Goal: Task Accomplishment & Management: Use online tool/utility

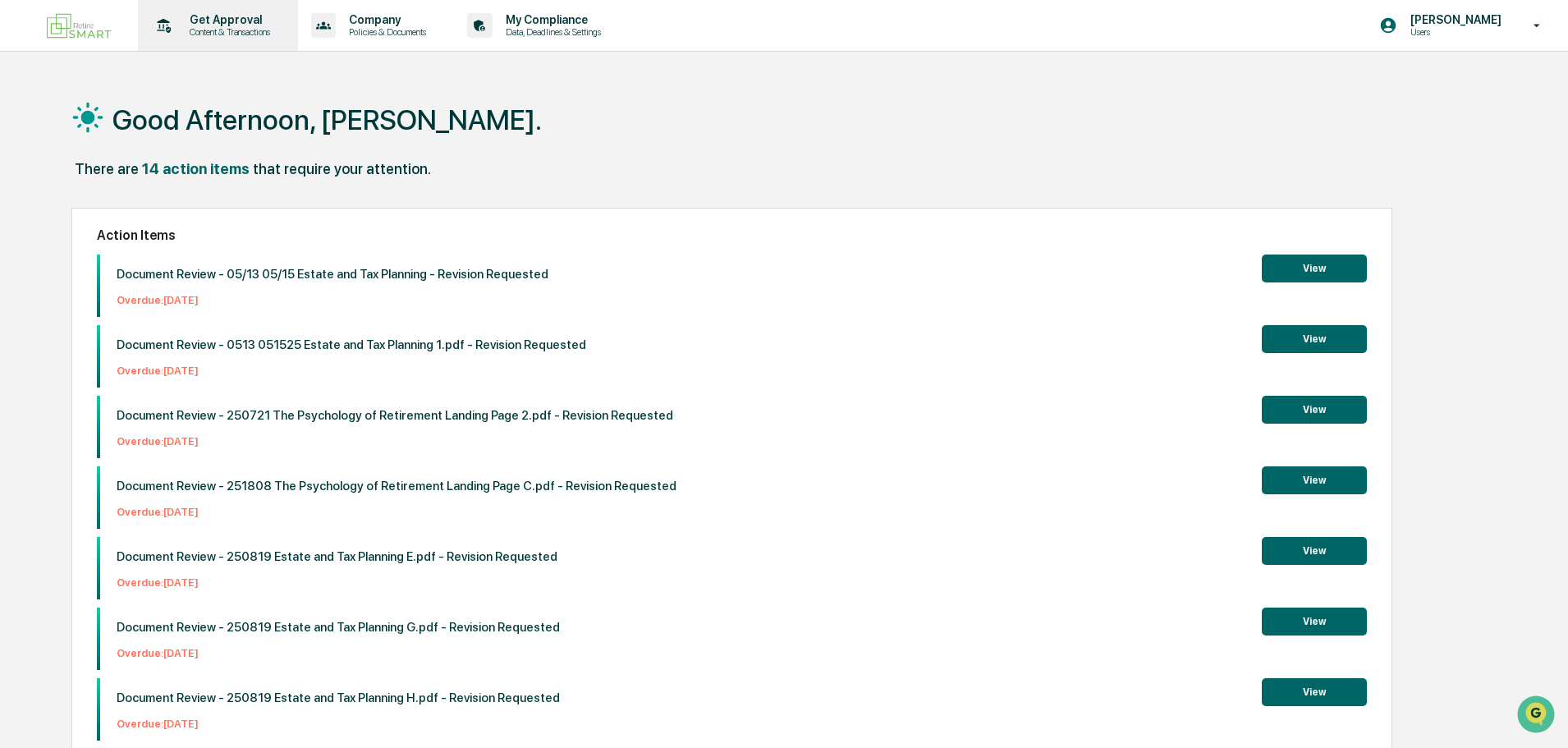
click at [199, 26] on p "Get Approval" at bounding box center [227, 19] width 102 height 13
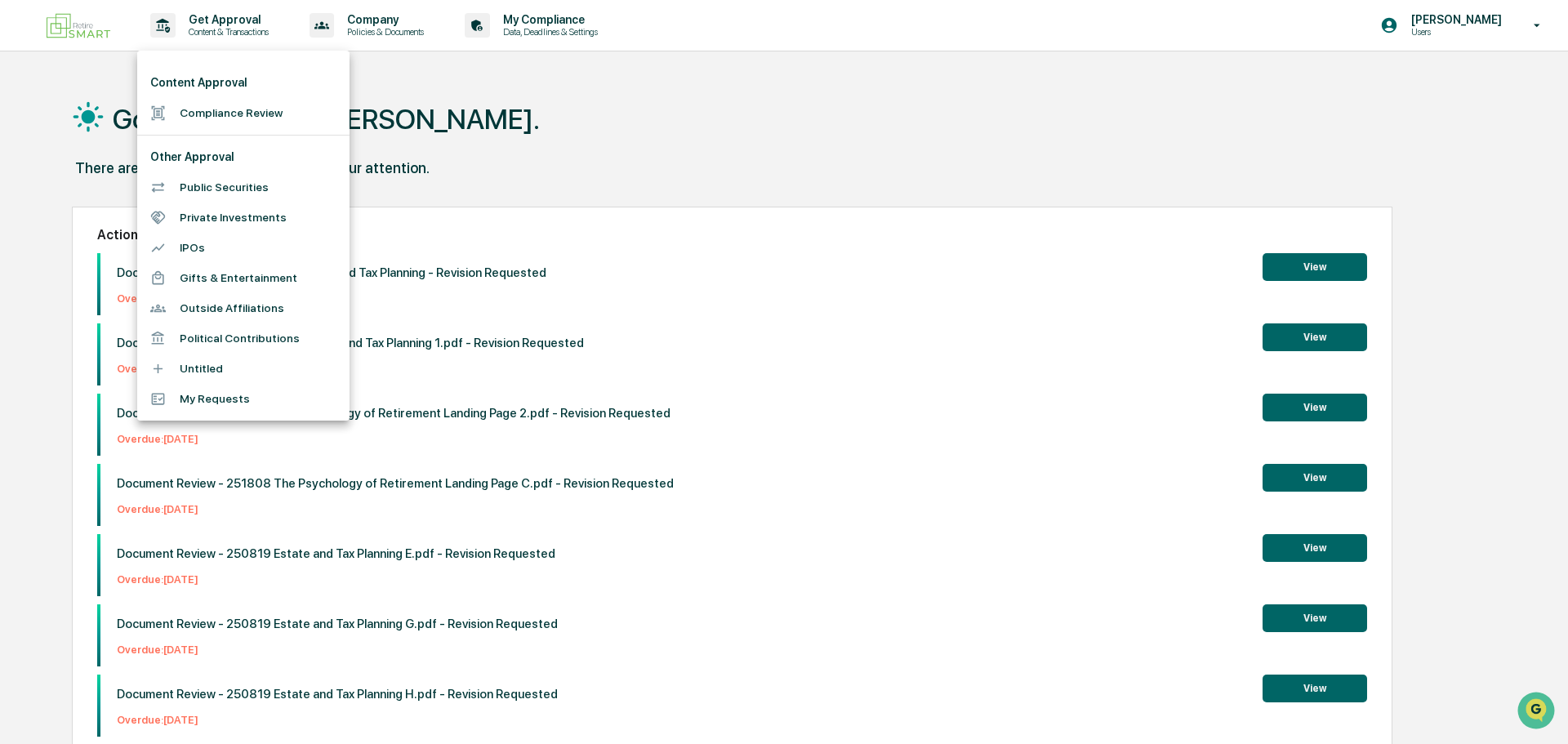
click at [233, 116] on li "Compliance Review" at bounding box center [243, 113] width 212 height 31
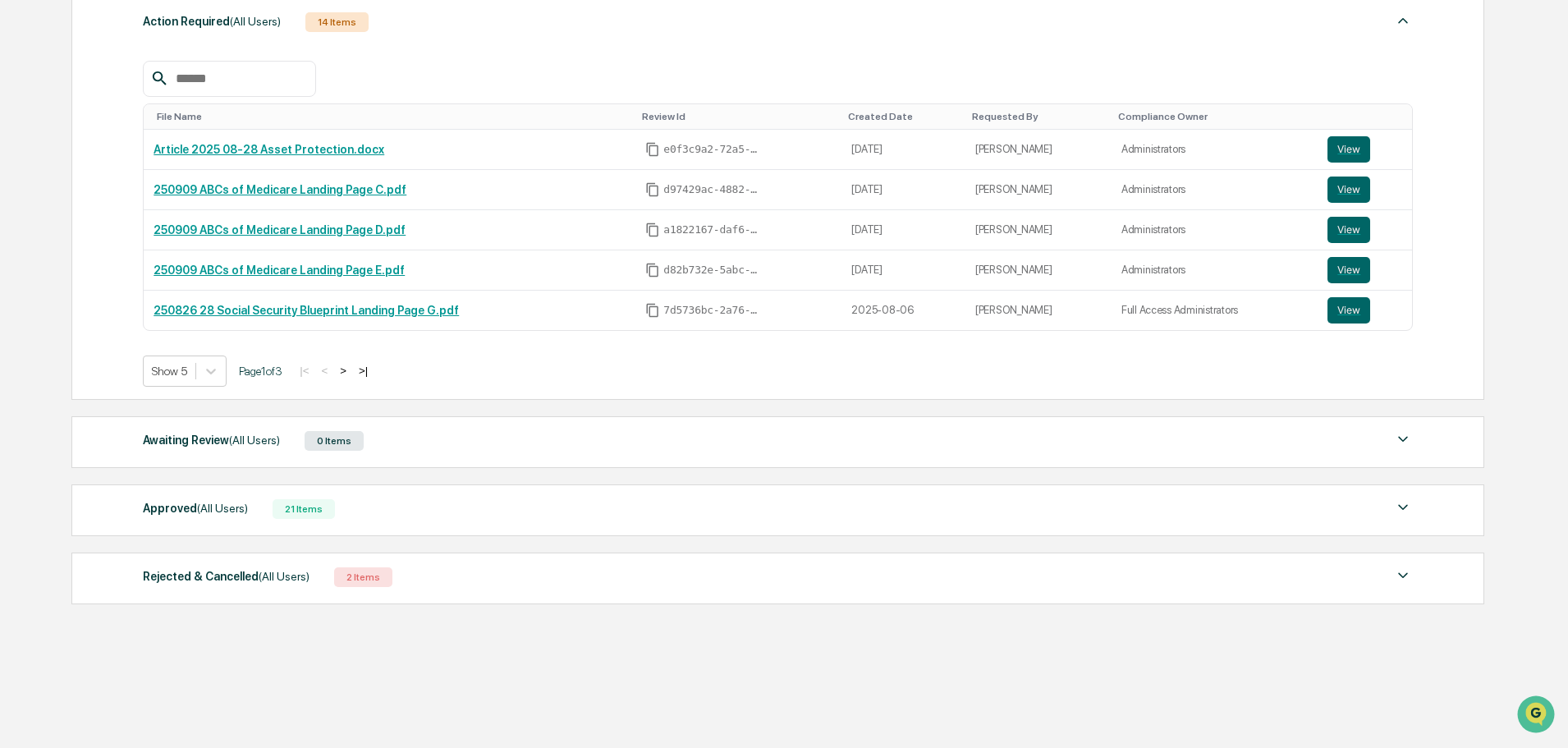
scroll to position [263, 0]
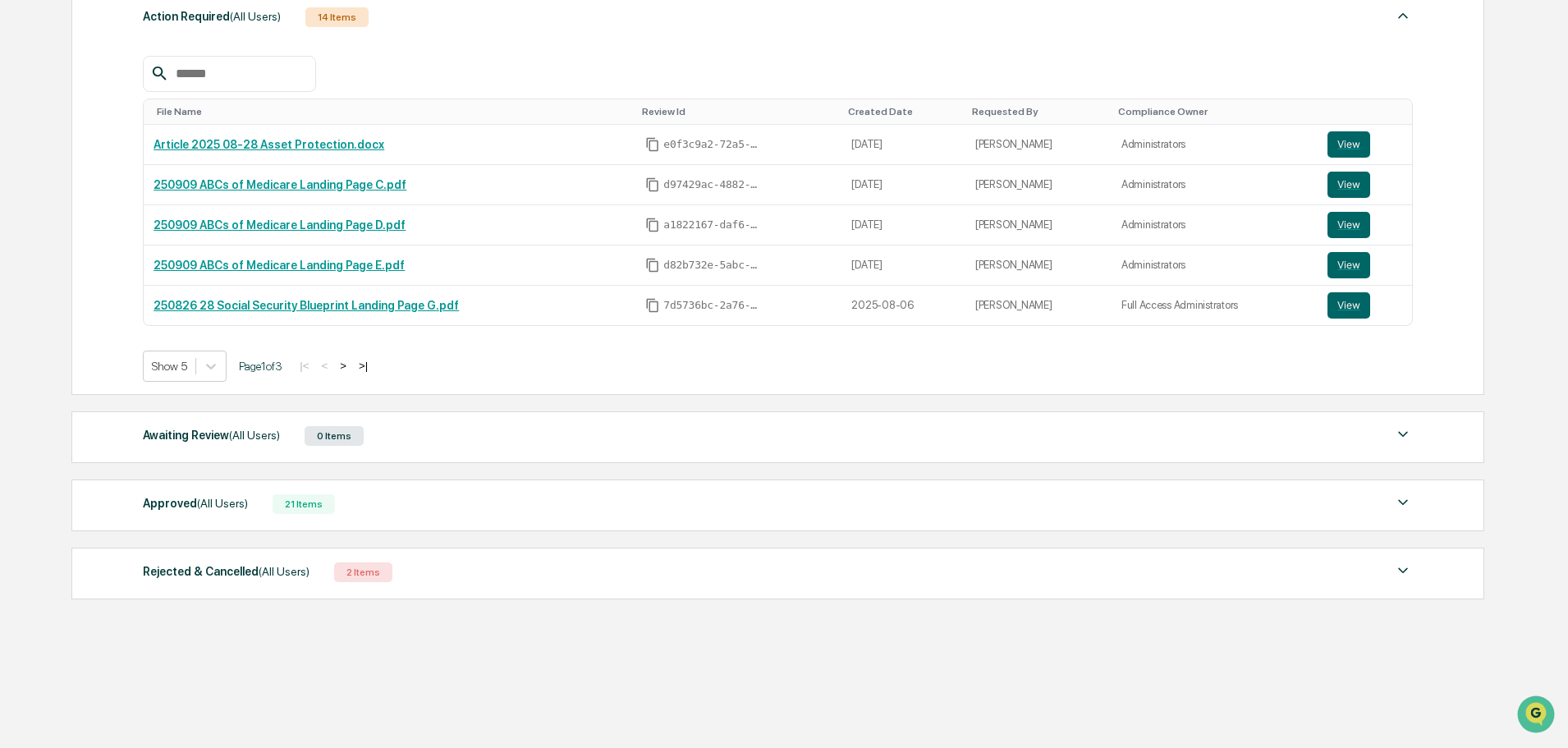
click at [384, 507] on div "Approved (All Users) 21 Items" at bounding box center [778, 504] width 1270 height 23
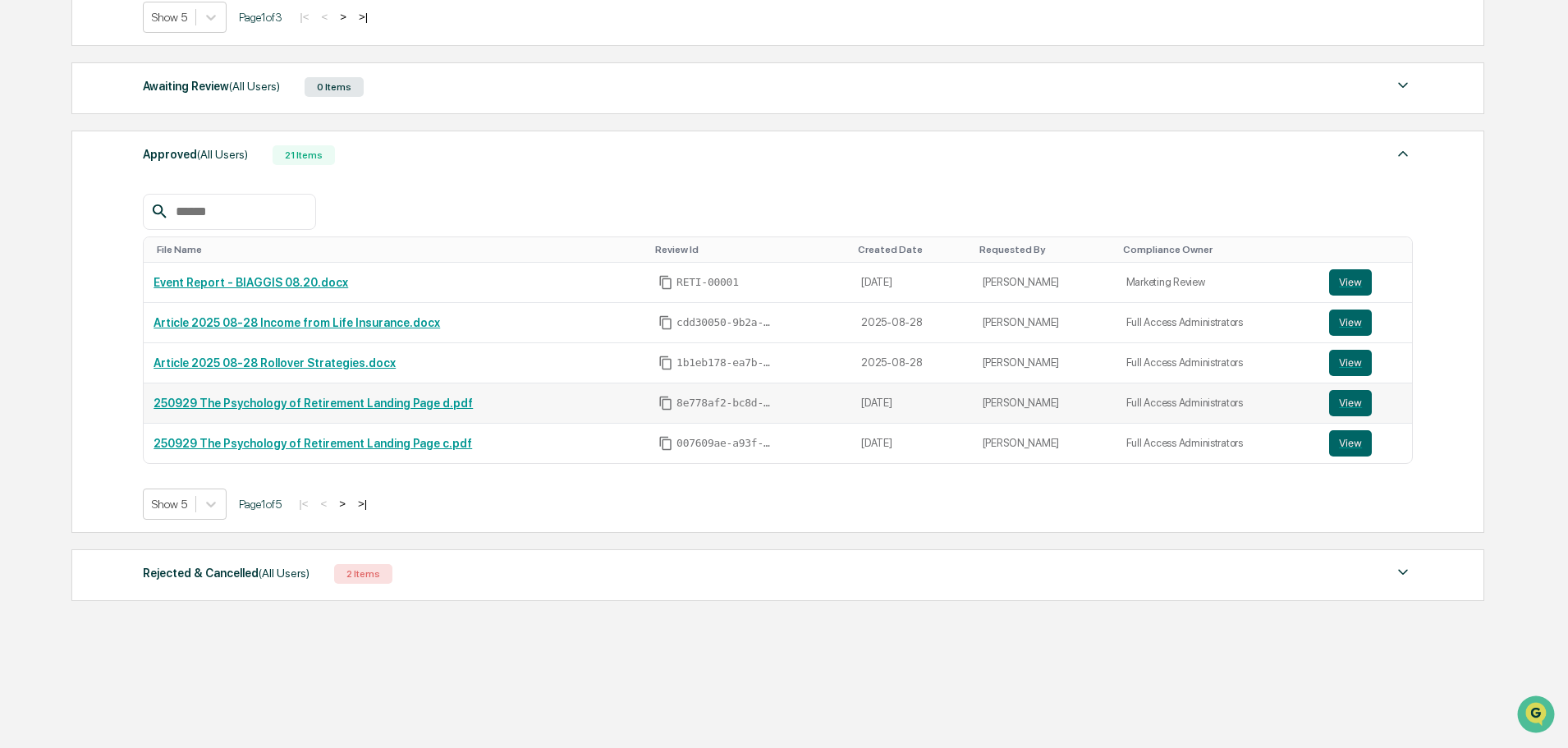
scroll to position [614, 0]
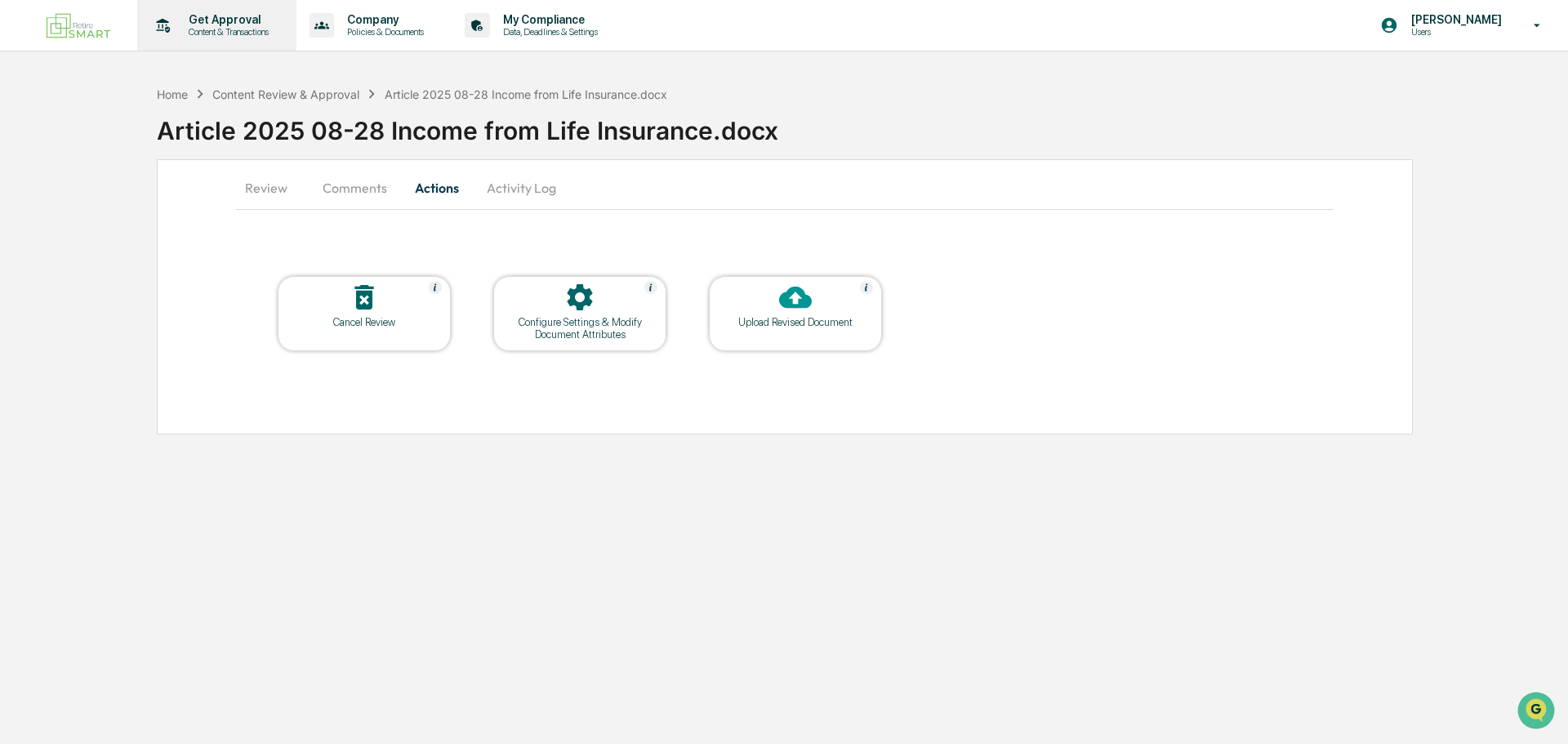
click at [245, 21] on p "Get Approval" at bounding box center [226, 19] width 102 height 13
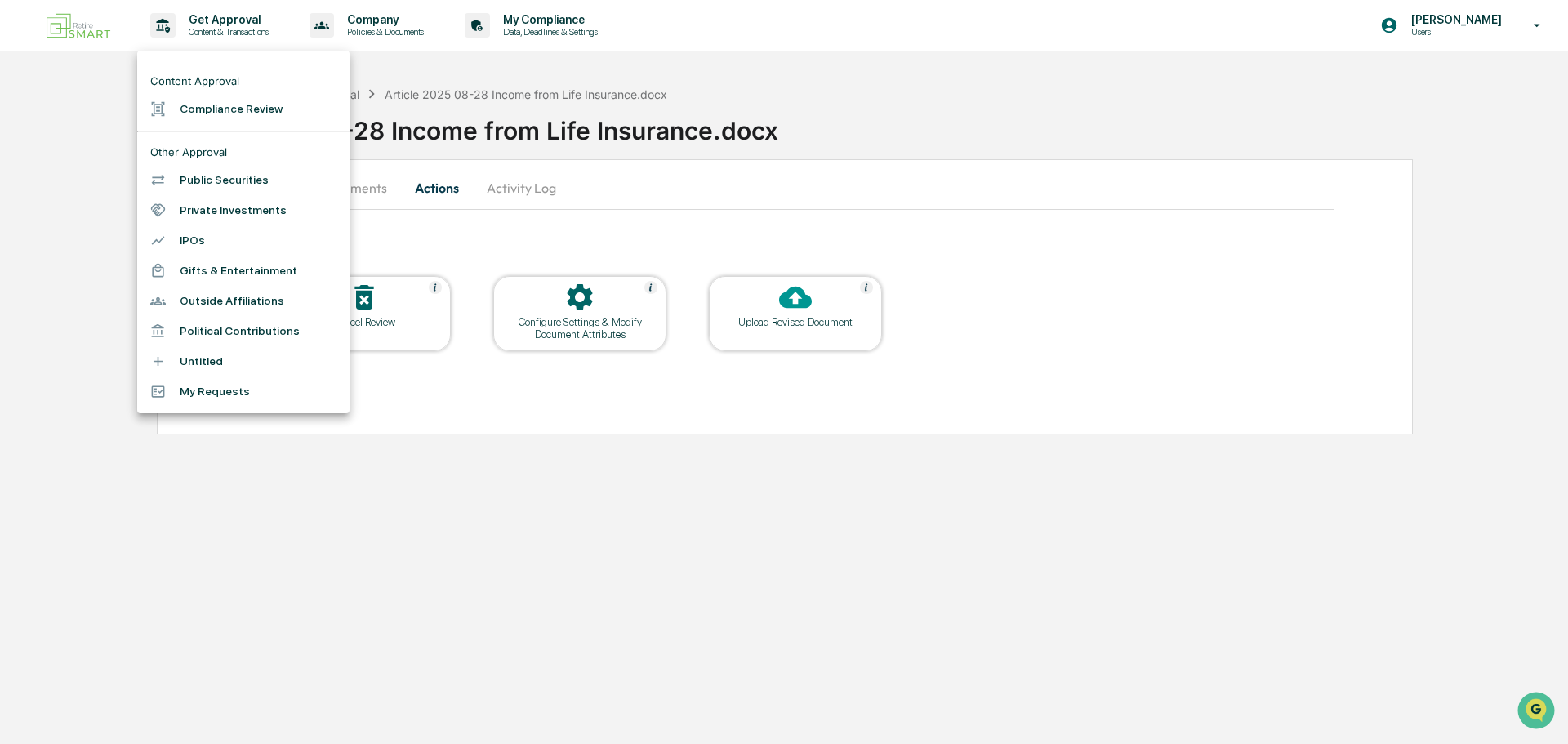
click at [228, 124] on li "Compliance Review" at bounding box center [243, 109] width 212 height 31
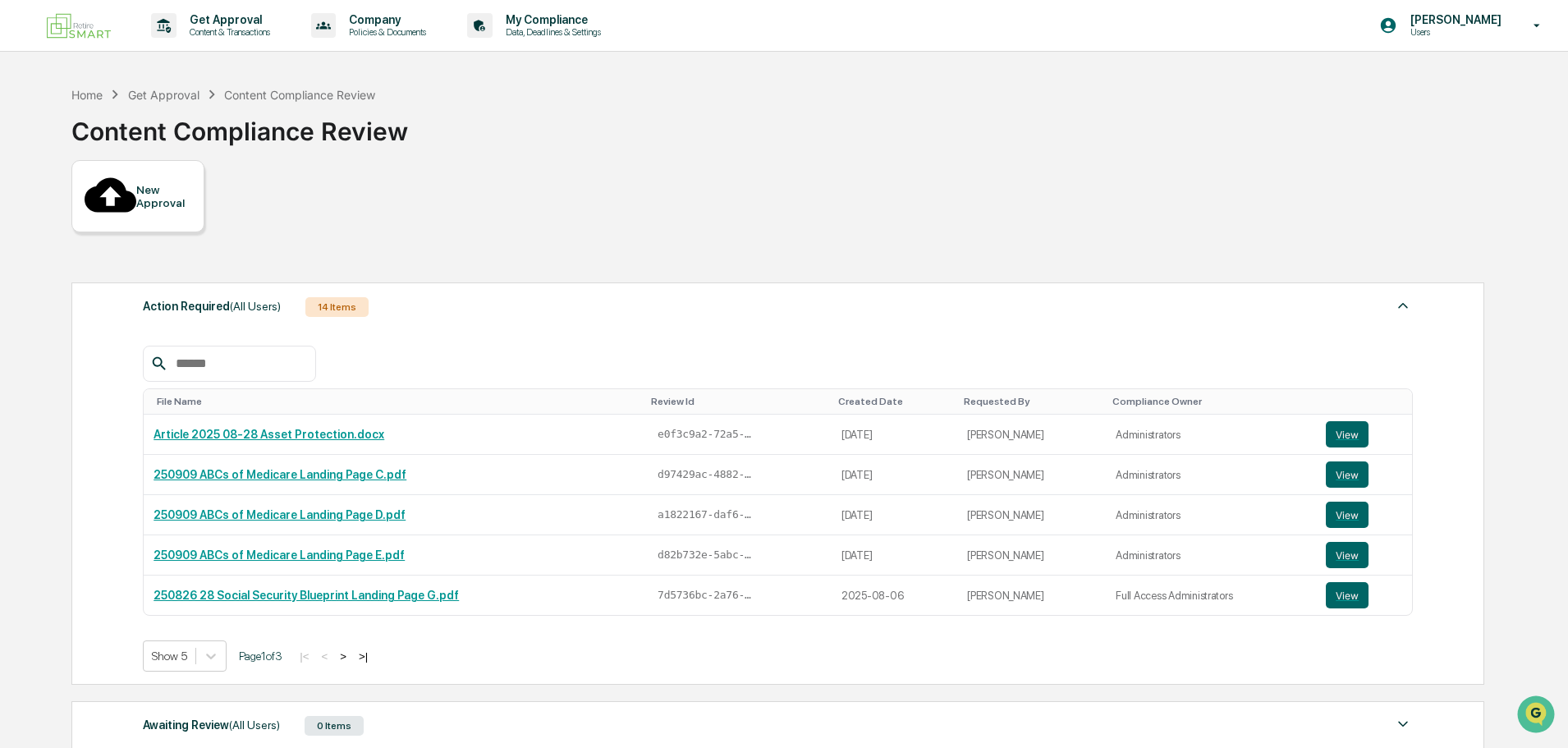
scroll to position [263, 0]
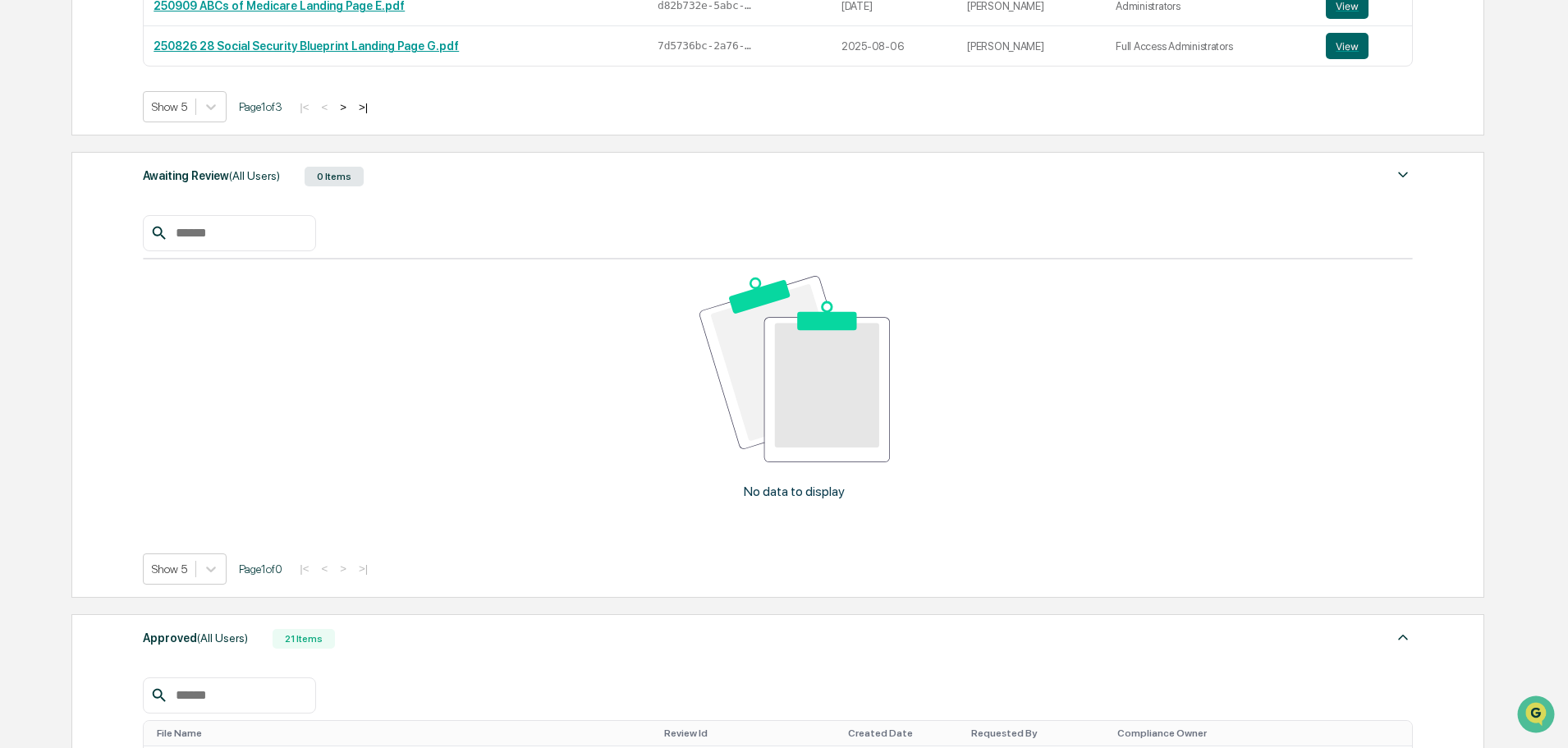
scroll to position [614, 0]
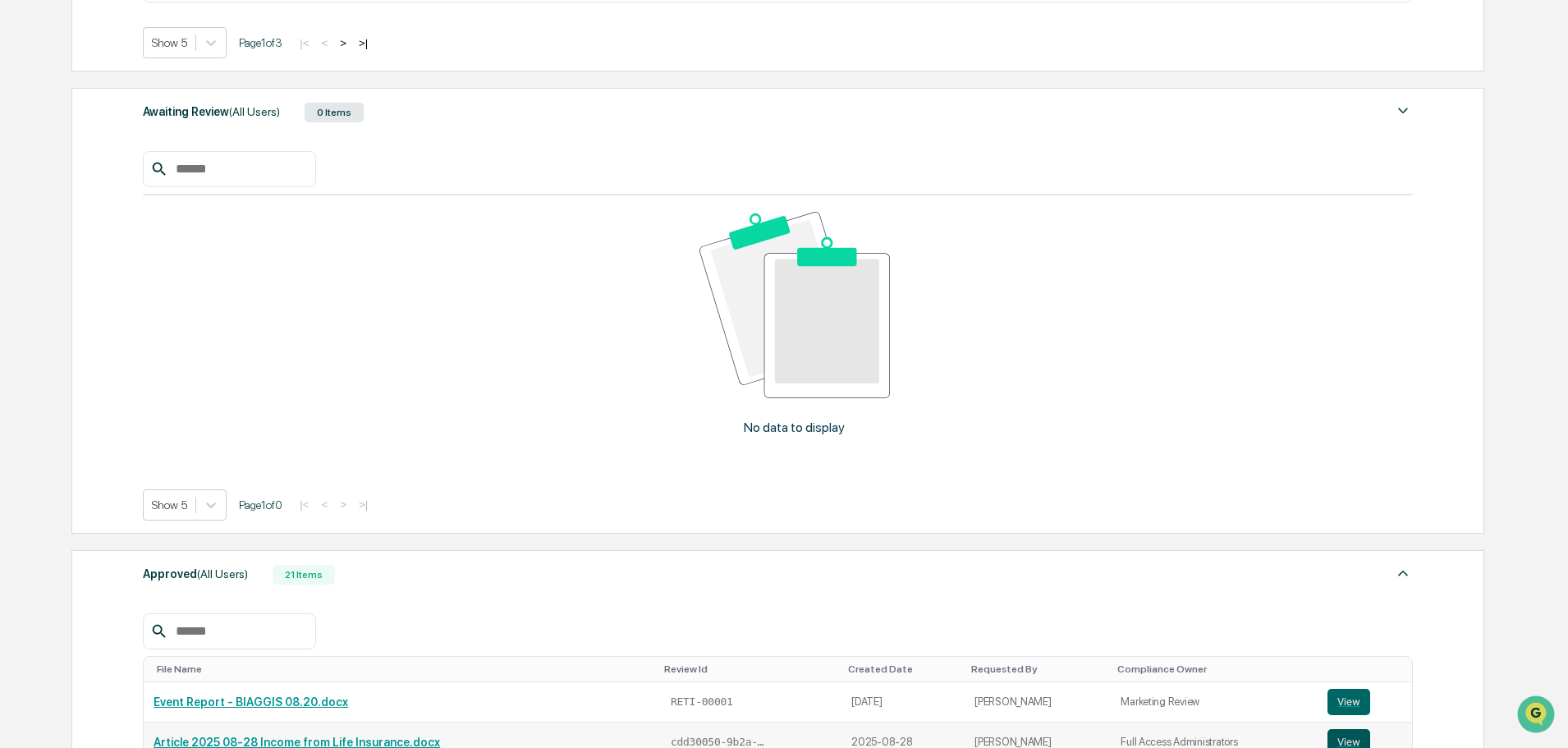
click at [1338, 729] on button "View" at bounding box center [1349, 742] width 43 height 26
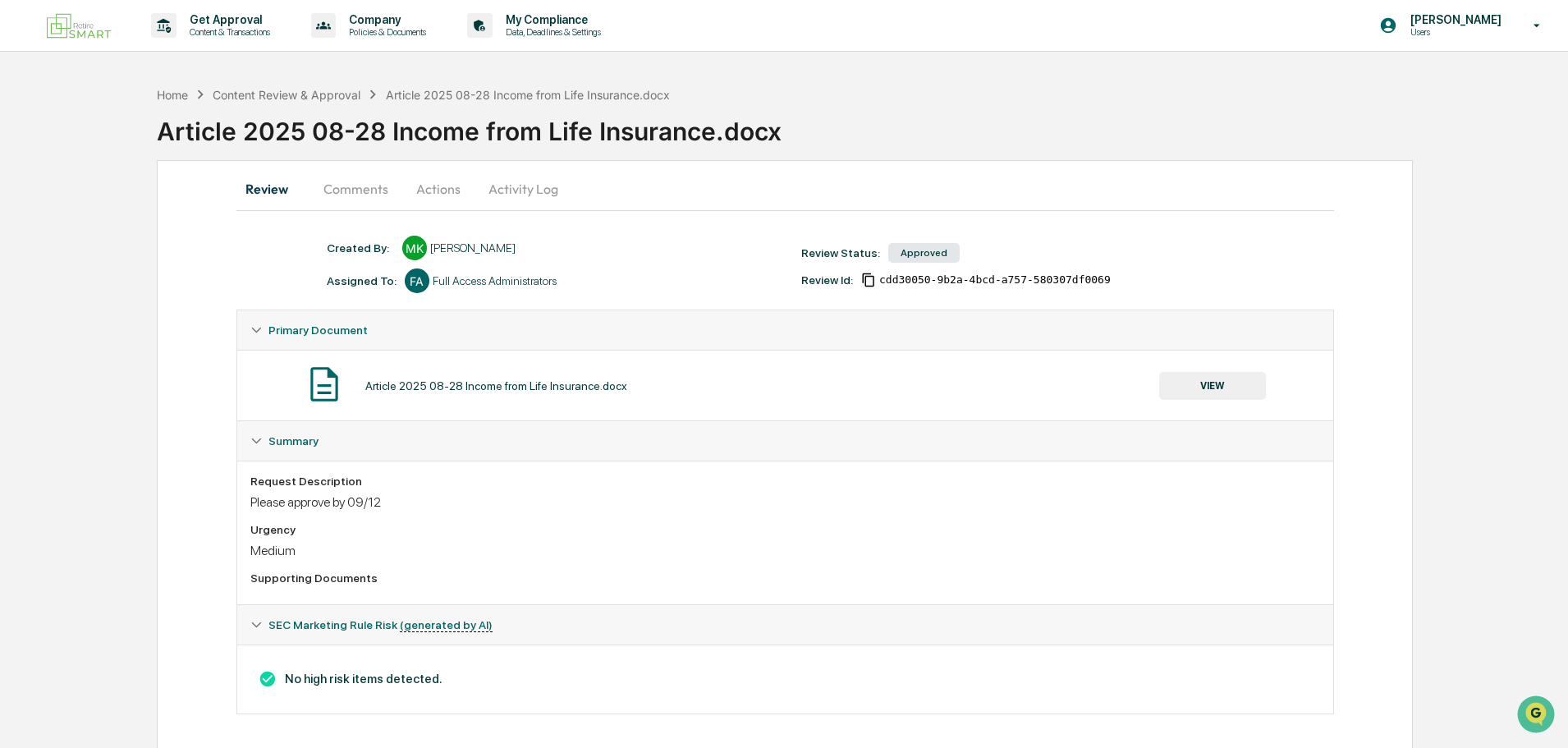
click at [1242, 381] on button "VIEW" at bounding box center [1212, 385] width 106 height 28
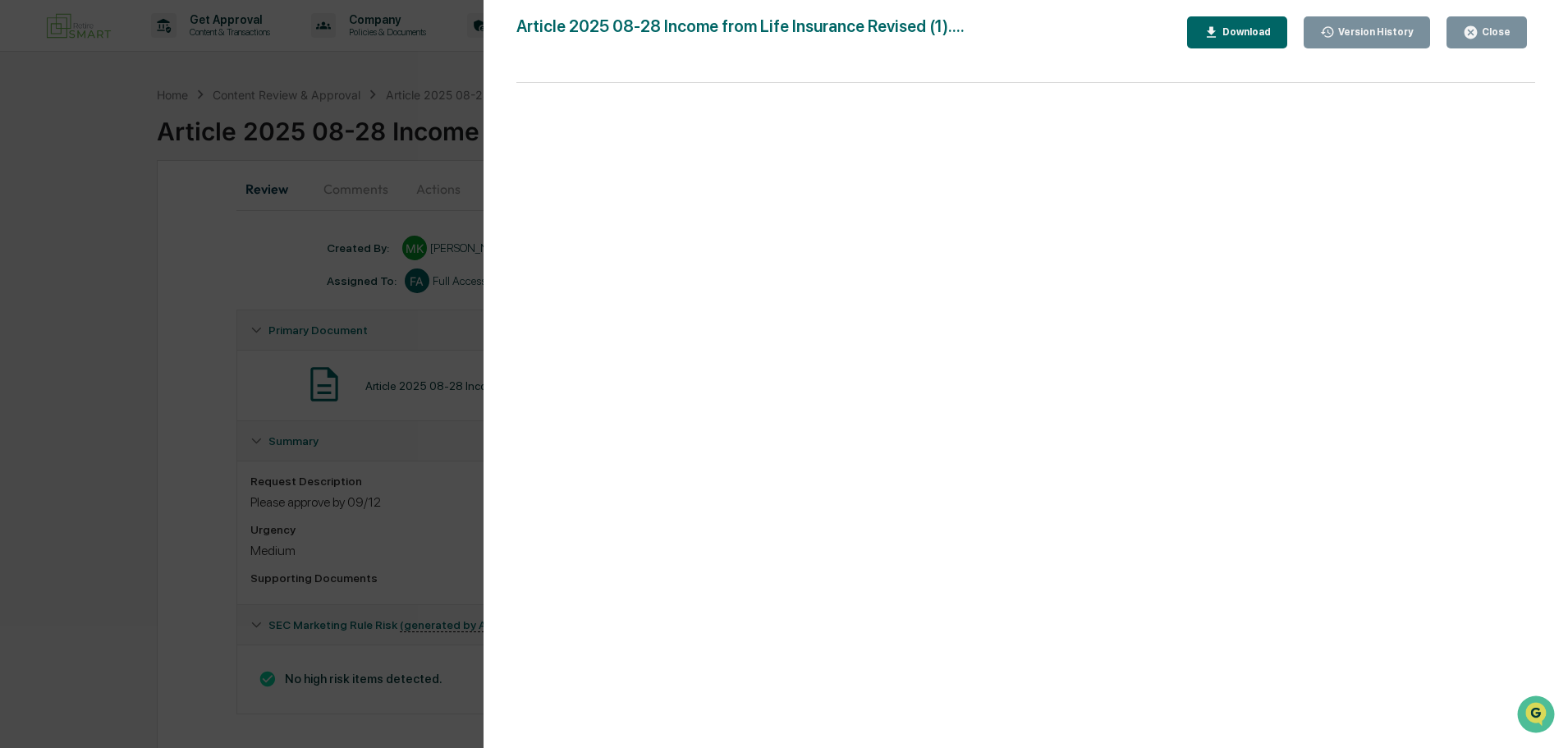
click at [1257, 26] on div "Download" at bounding box center [1245, 32] width 52 height 12
click at [393, 62] on div "Version History 09/16/2025, 07:12 PM Mariah Kramer 09/04/2025, 07:13 PM Mariah …" at bounding box center [784, 374] width 1568 height 748
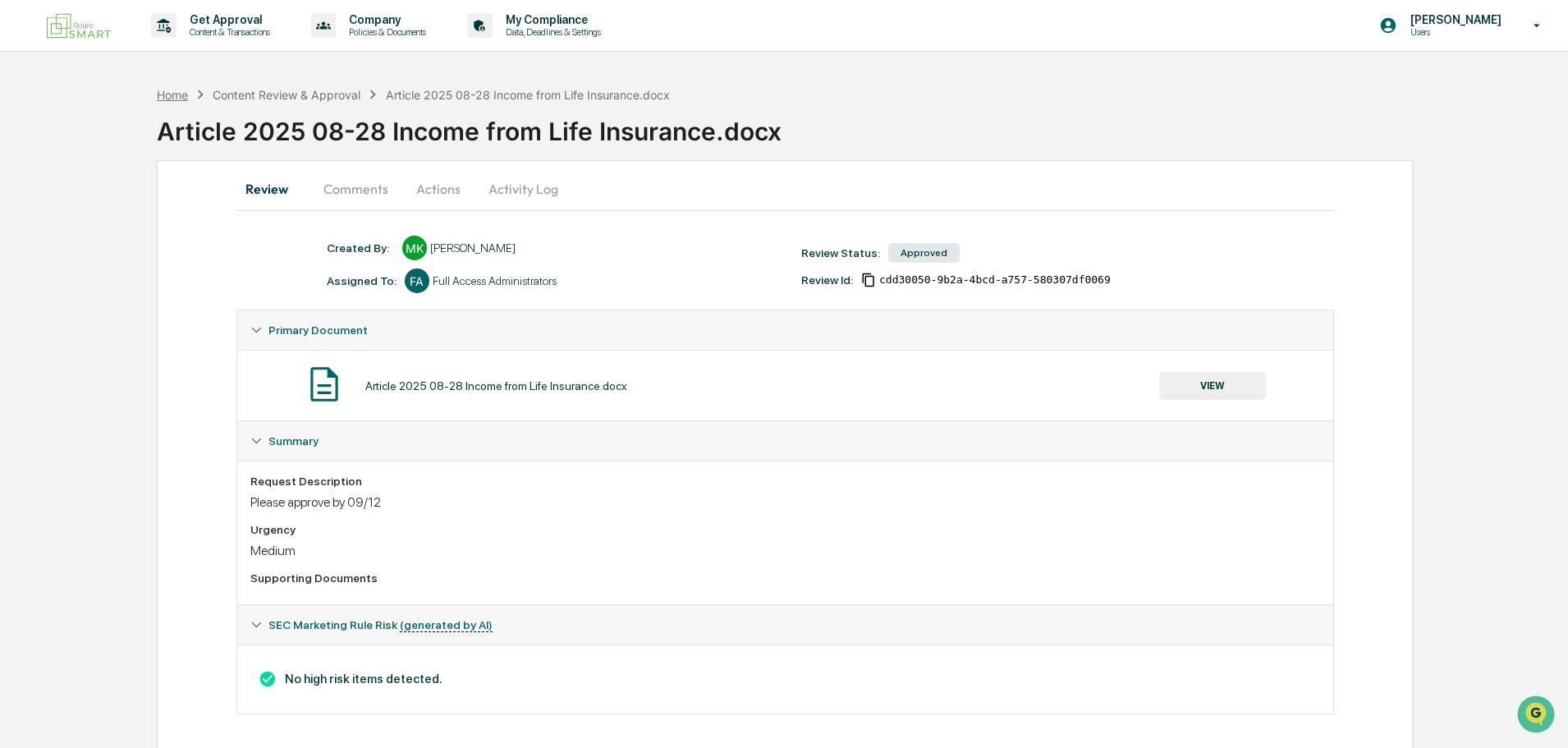
click at [183, 92] on div "Home" at bounding box center [172, 94] width 31 height 14
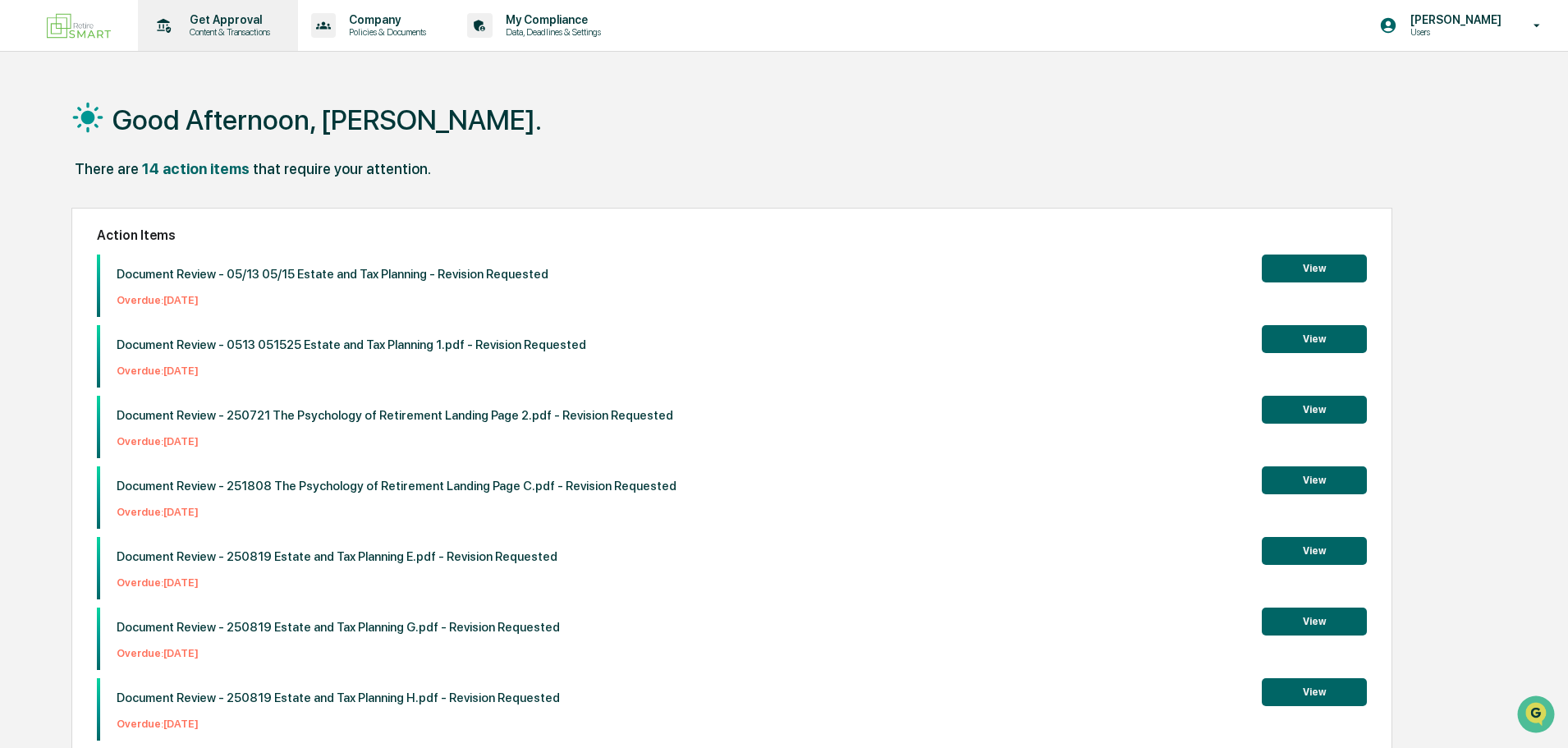
click at [234, 20] on p "Get Approval" at bounding box center [227, 19] width 102 height 13
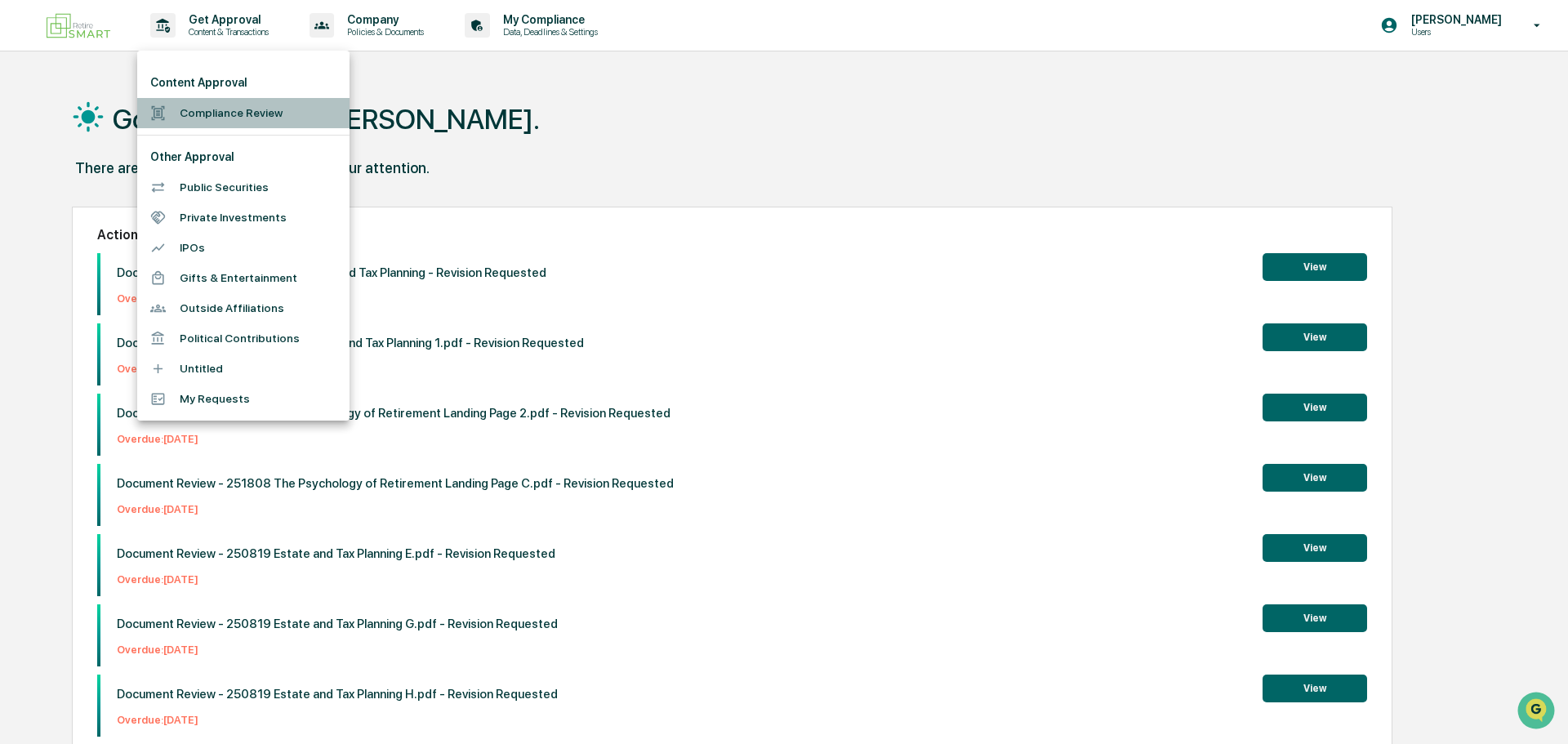
click at [235, 114] on li "Compliance Review" at bounding box center [243, 113] width 212 height 31
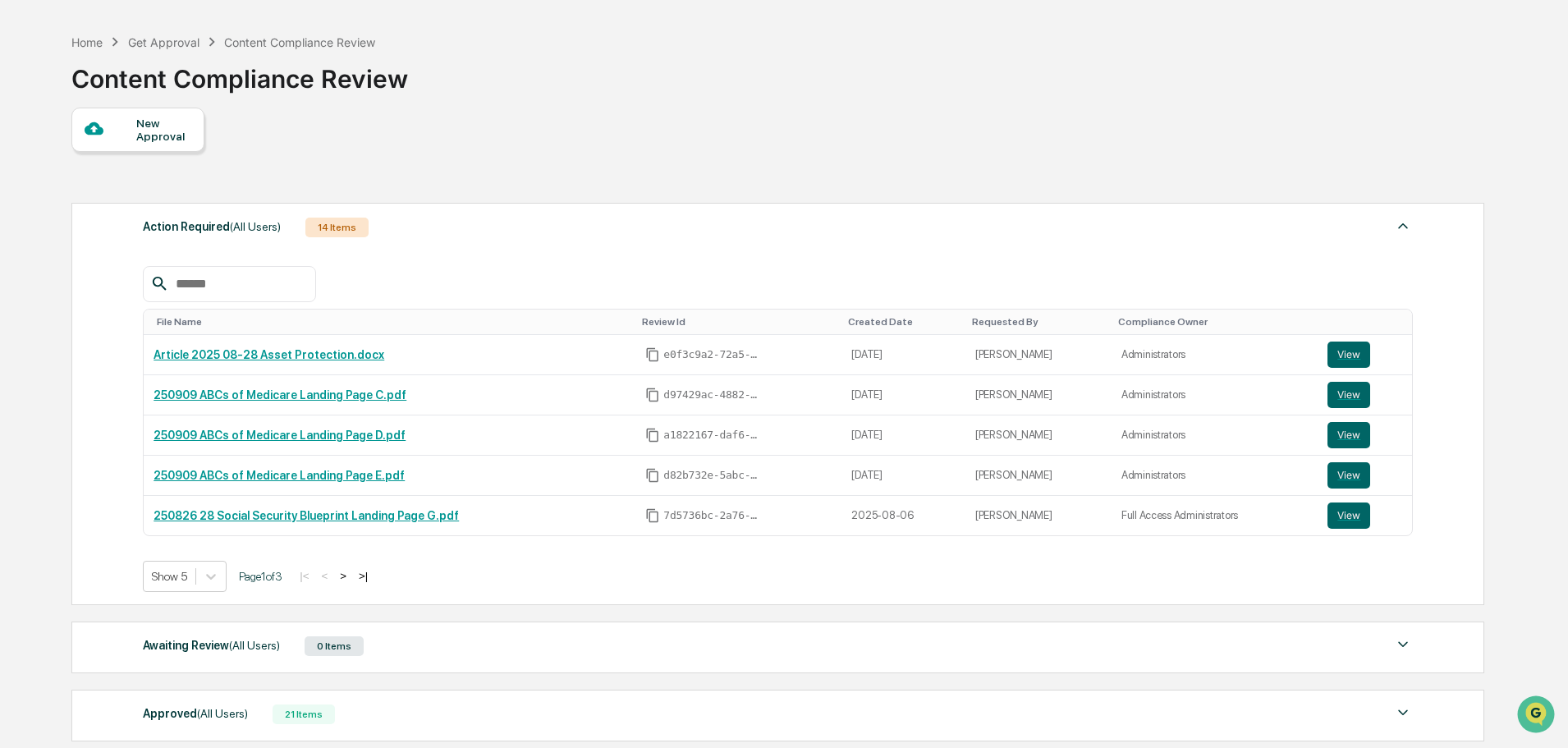
scroll to position [82, 0]
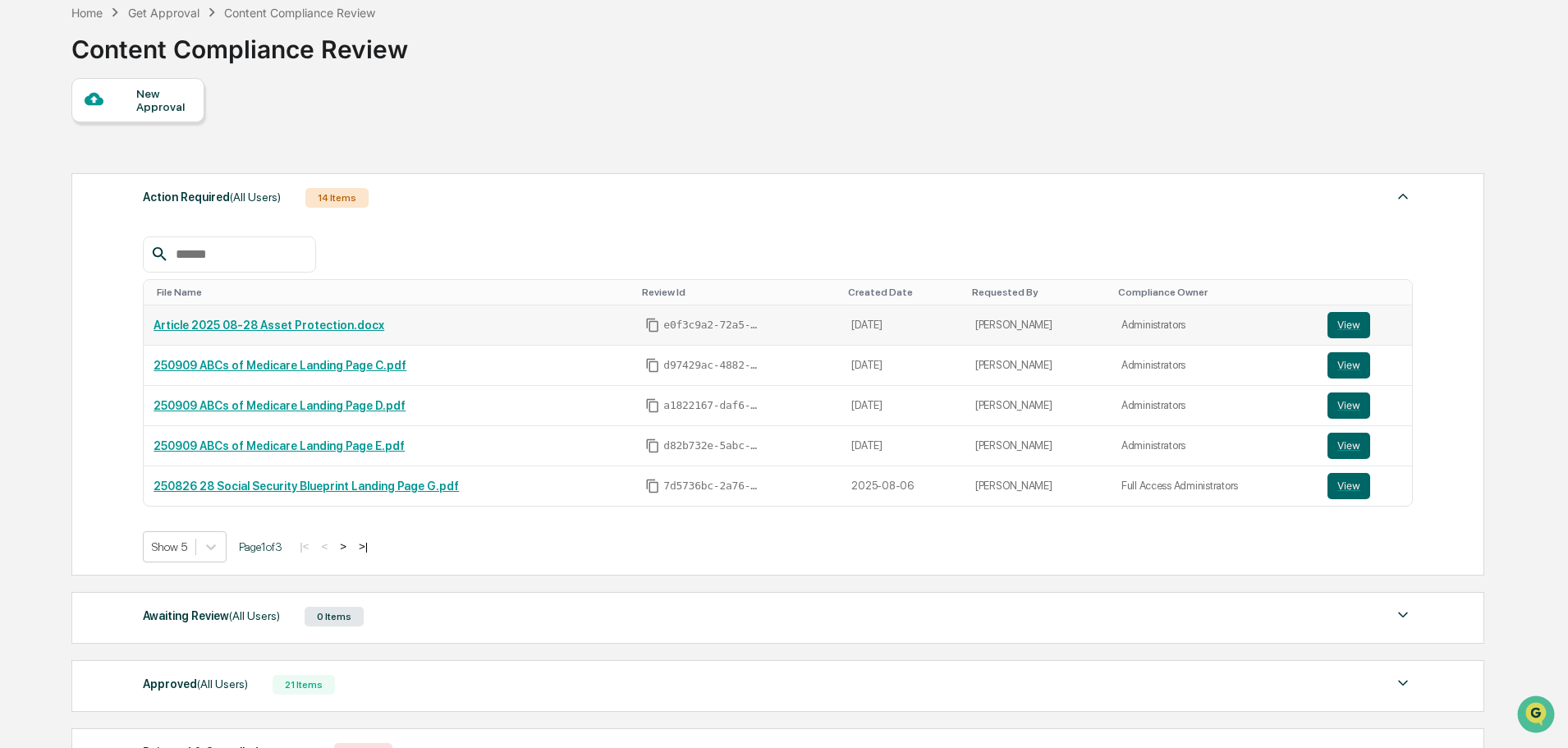
click at [293, 323] on link "Article 2025 08-28 Asset Protection.docx" at bounding box center [269, 325] width 230 height 13
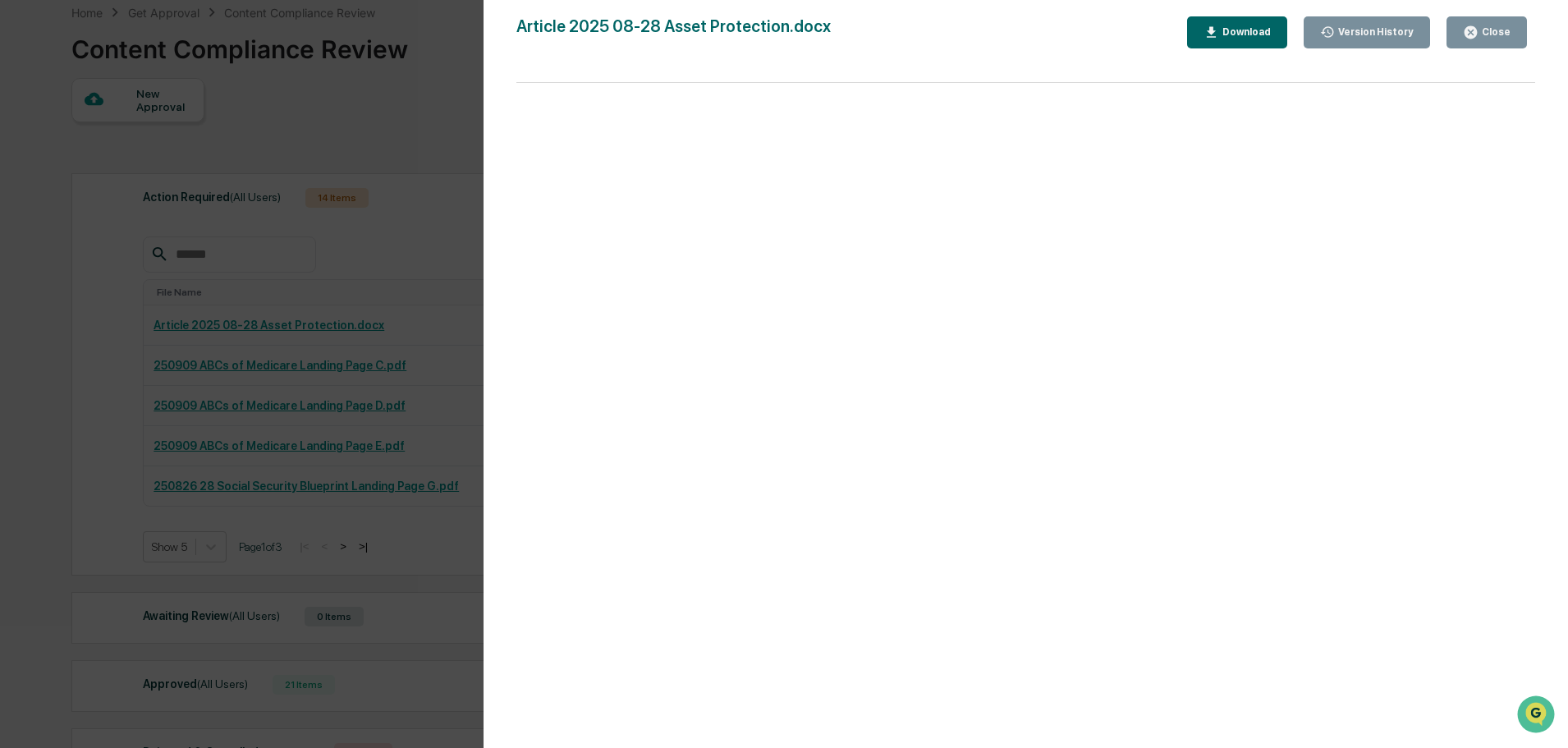
click at [1271, 33] on div "Download" at bounding box center [1245, 32] width 52 height 12
click at [1503, 31] on div "Close" at bounding box center [1495, 32] width 32 height 12
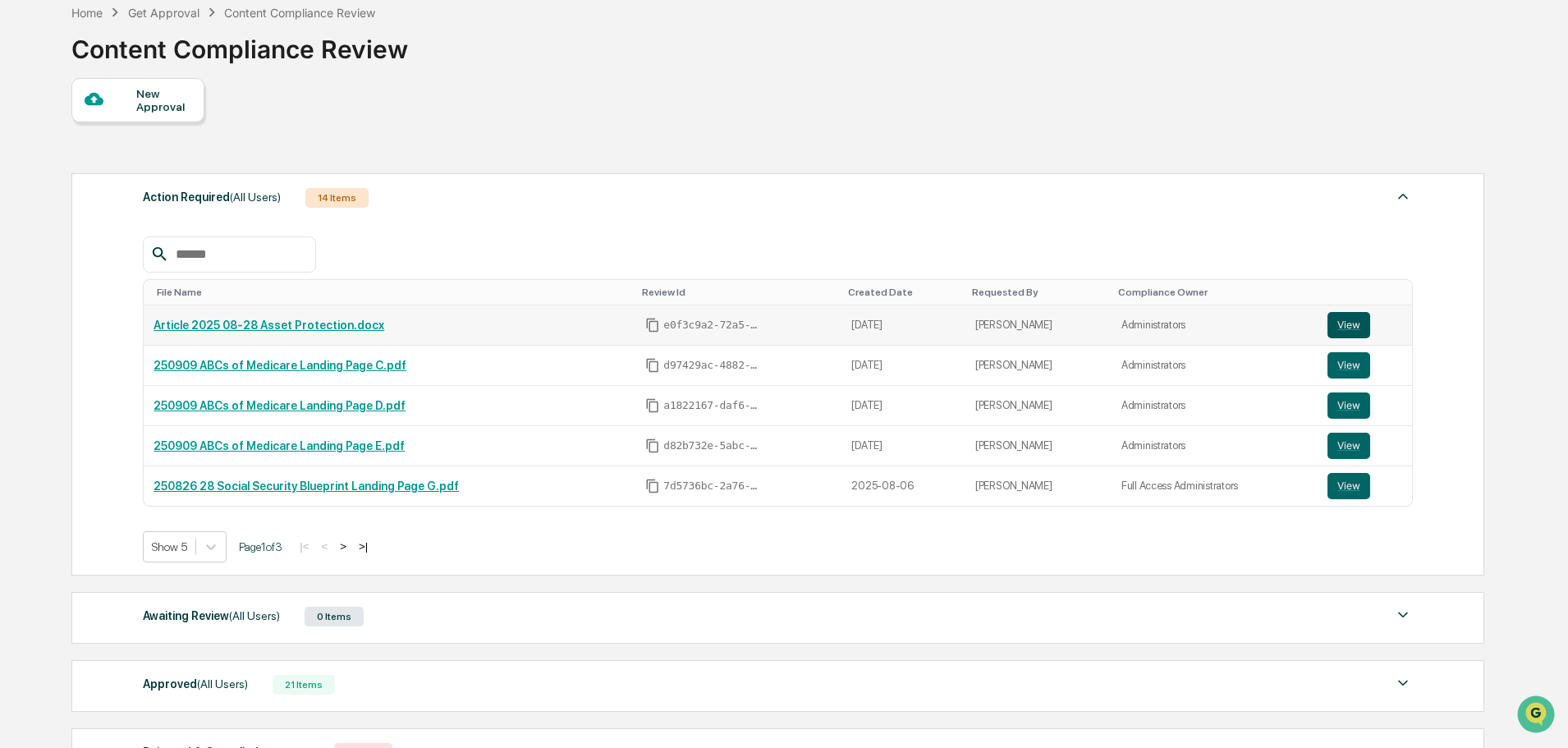
click at [1343, 323] on button "View" at bounding box center [1349, 325] width 43 height 26
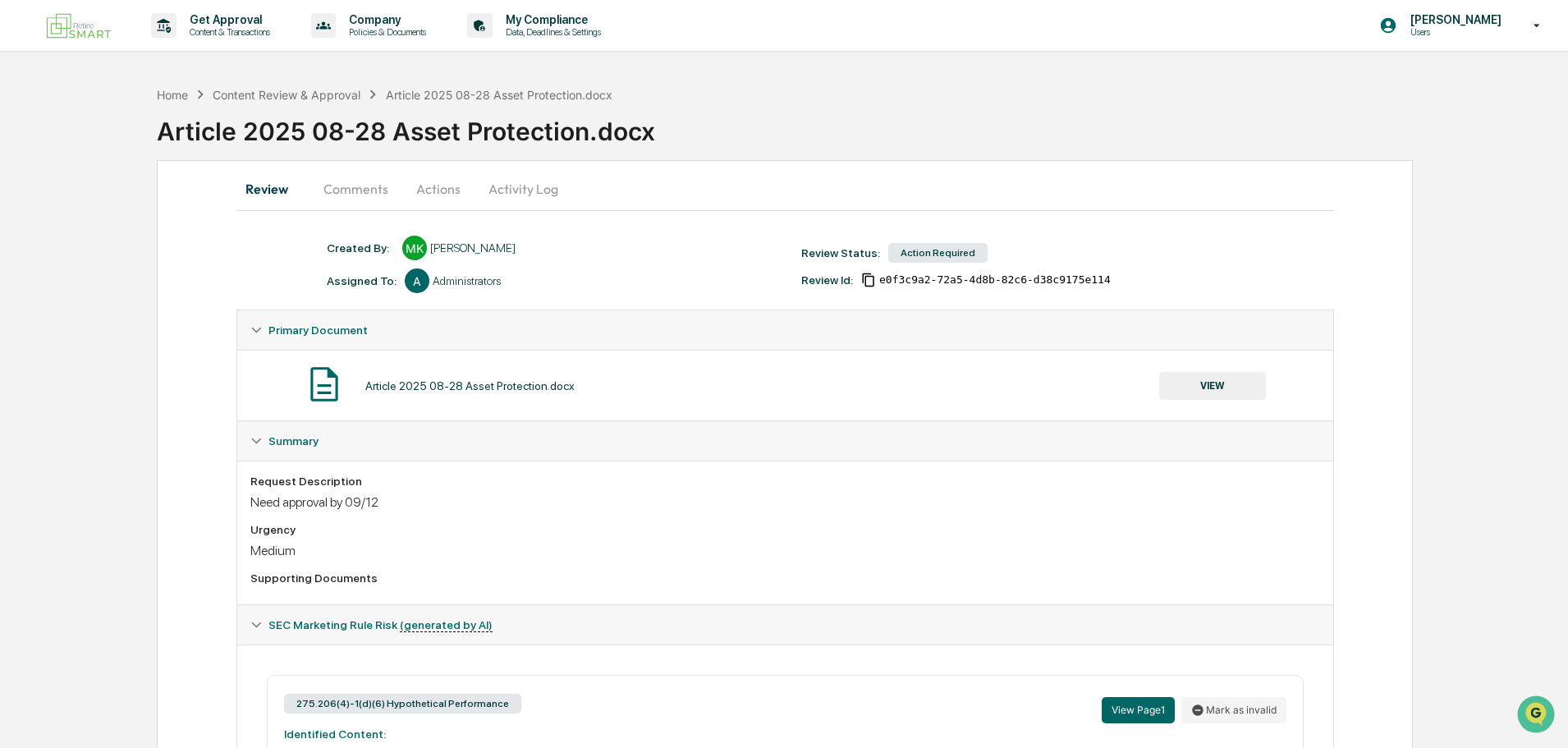
click at [356, 194] on button "Comments" at bounding box center [356, 189] width 91 height 40
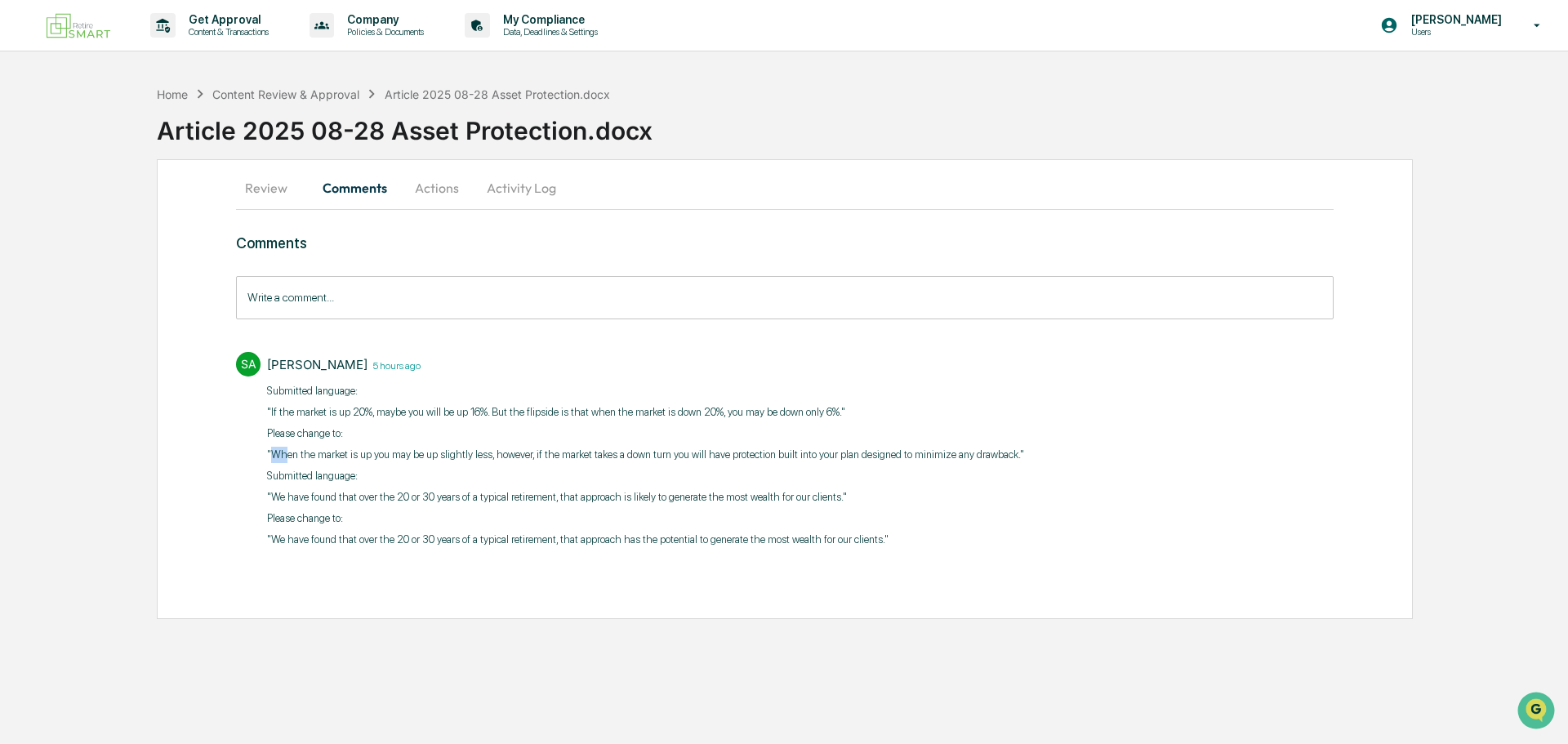
drag, startPoint x: 272, startPoint y: 455, endPoint x: 285, endPoint y: 455, distance: 13.0
click at [285, 455] on p ""When the market is up you may be up slightly less, however, if the market take…" at bounding box center [645, 455] width 757 height 17
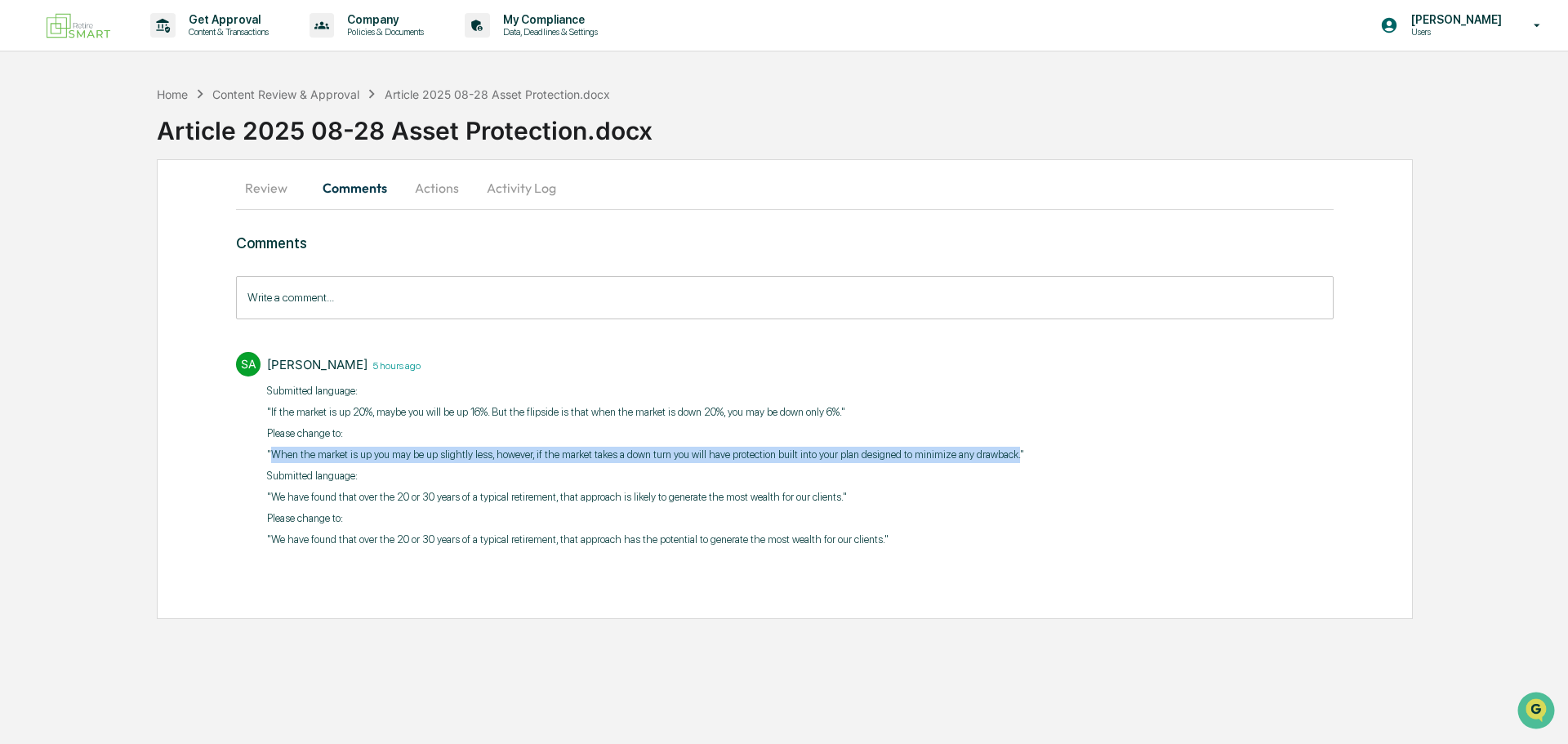
drag, startPoint x: 1001, startPoint y: 458, endPoint x: 274, endPoint y: 457, distance: 727.0
click at [274, 457] on p ""When the market is up you may be up slightly less, however, if the market take…" at bounding box center [645, 455] width 757 height 17
copy p "When the market is up you may be up slightly less, however, if the market takes…"
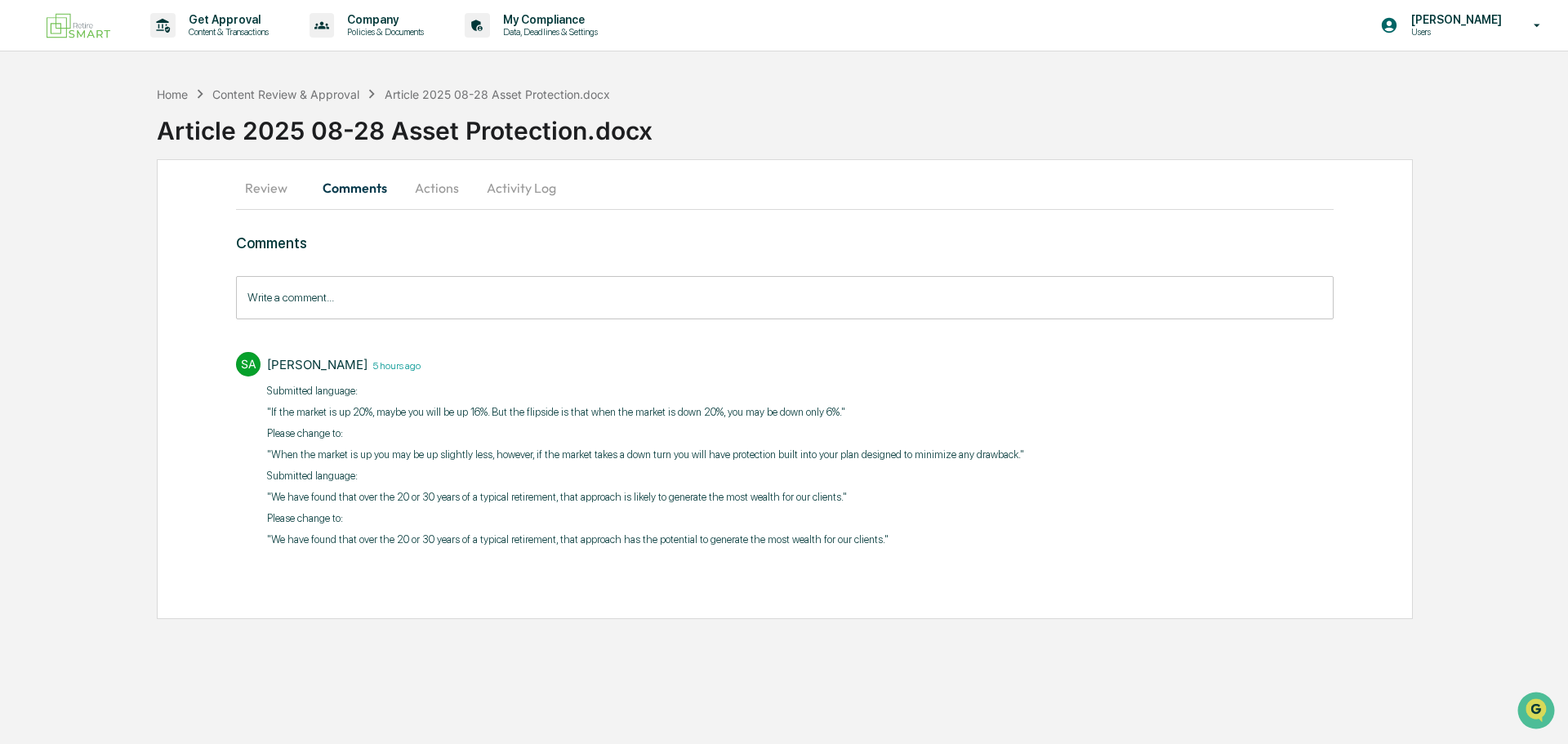
click at [456, 550] on div "Scott Arehart 5 hours ago ​Submitted language: "If the market is up 20%, maybe …" at bounding box center [645, 452] width 757 height 201
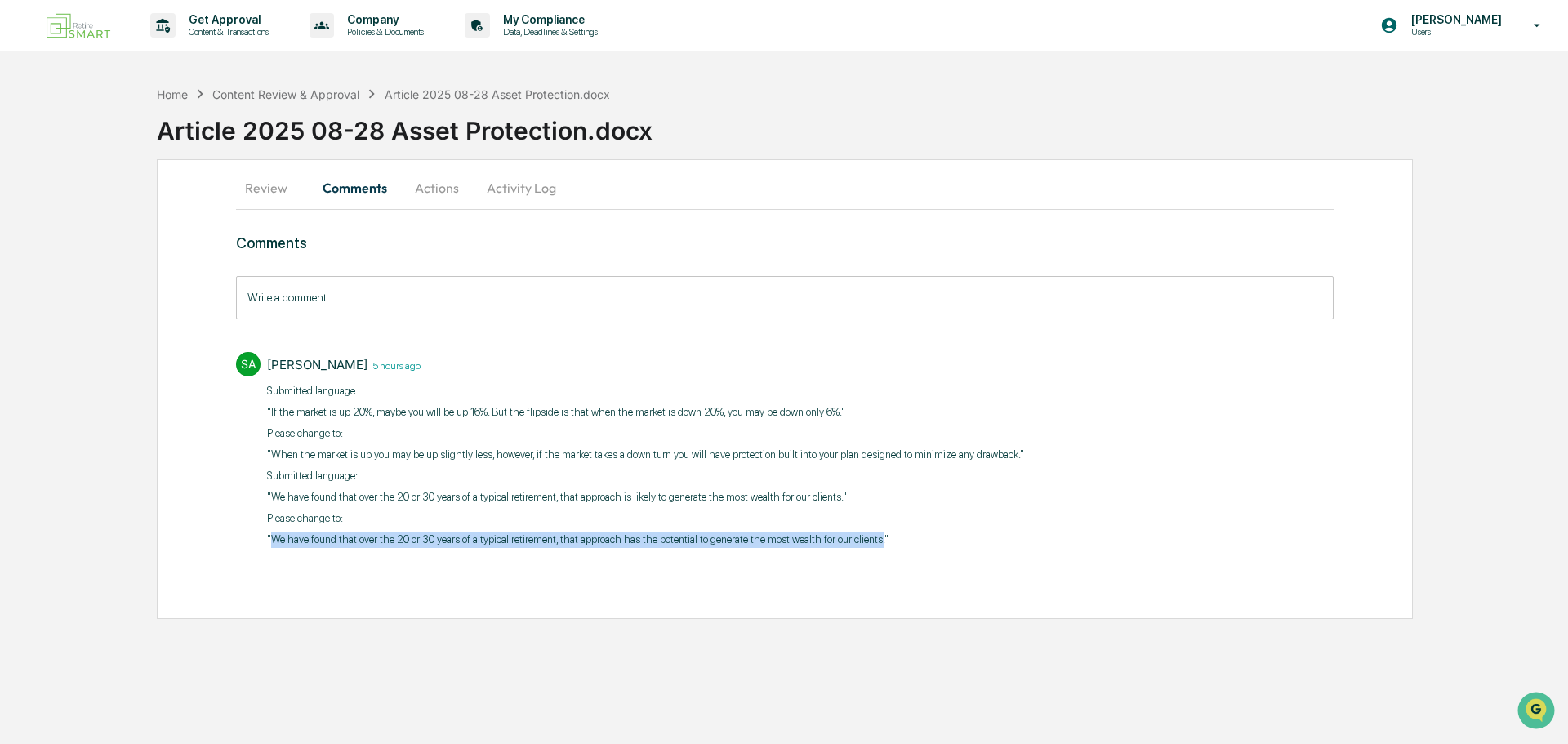
drag, startPoint x: 271, startPoint y: 539, endPoint x: 874, endPoint y: 546, distance: 603.0
click at [874, 546] on p ""We have found that over the 20 or 30 years of a typical retirement, that appro…" at bounding box center [645, 539] width 757 height 17
copy p "We have found that over the 20 or 30 years of a typical retirement, that approa…"
click at [518, 185] on button "Activity Log" at bounding box center [521, 188] width 96 height 40
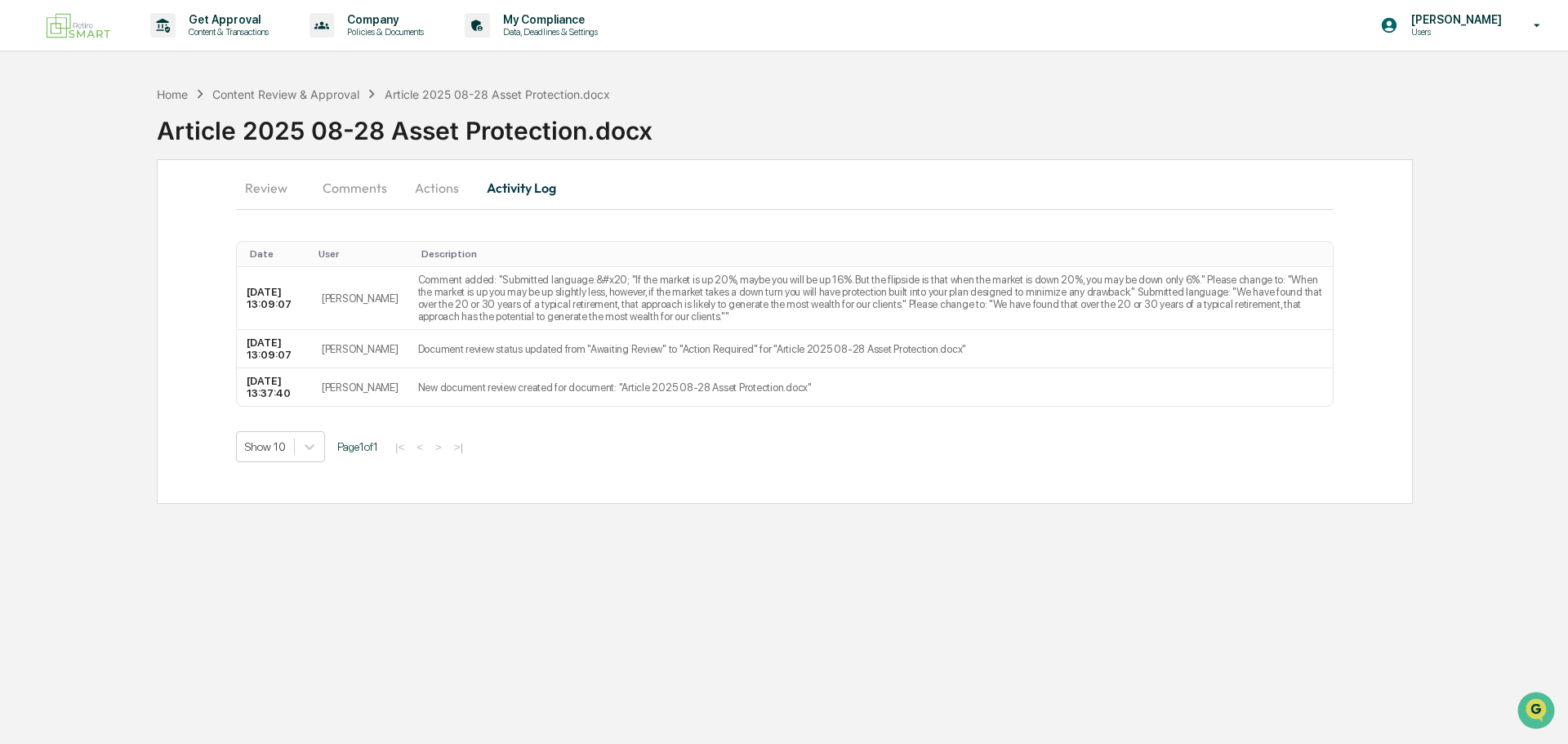
click at [450, 189] on button "Actions" at bounding box center [437, 188] width 73 height 40
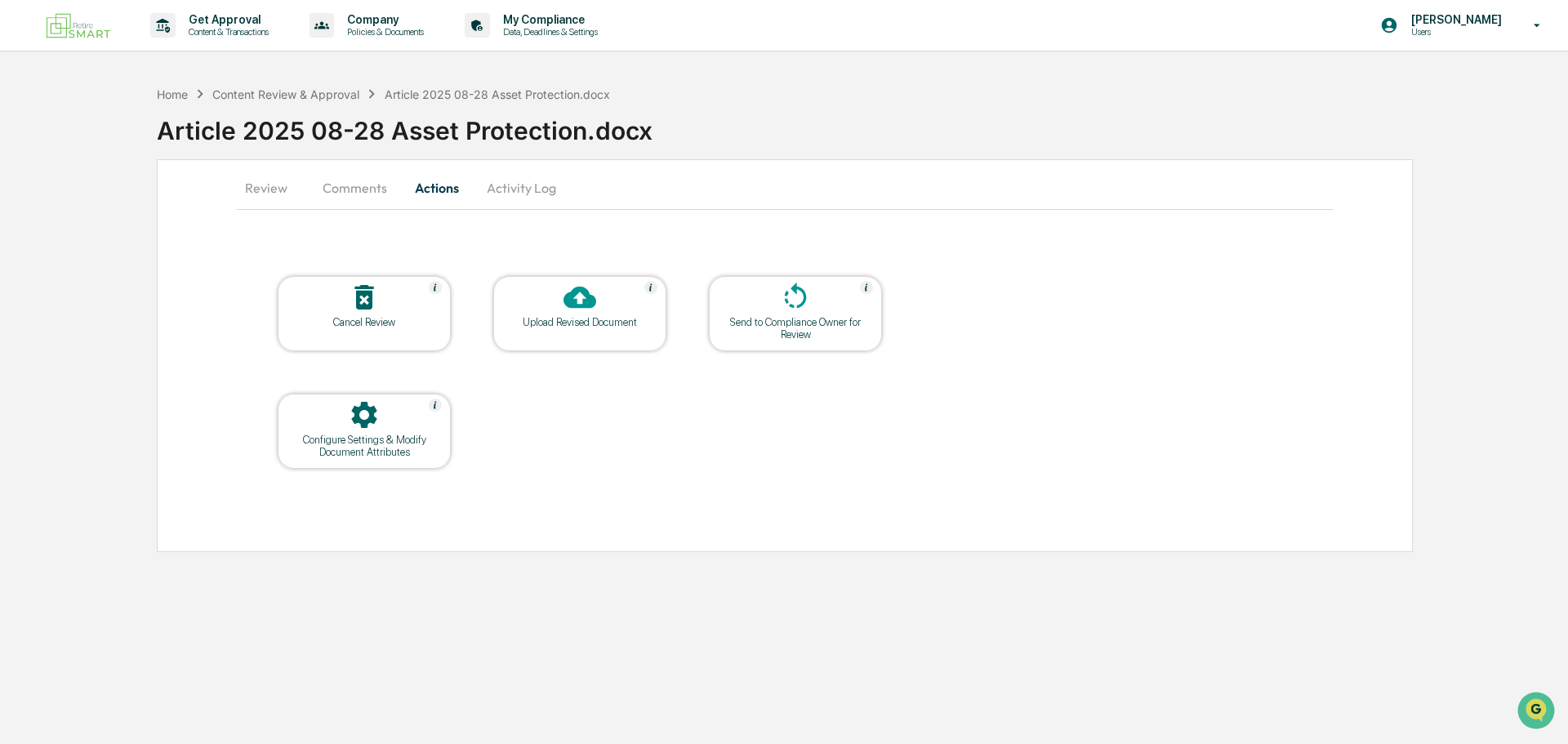
click at [567, 313] on icon at bounding box center [579, 296] width 33 height 33
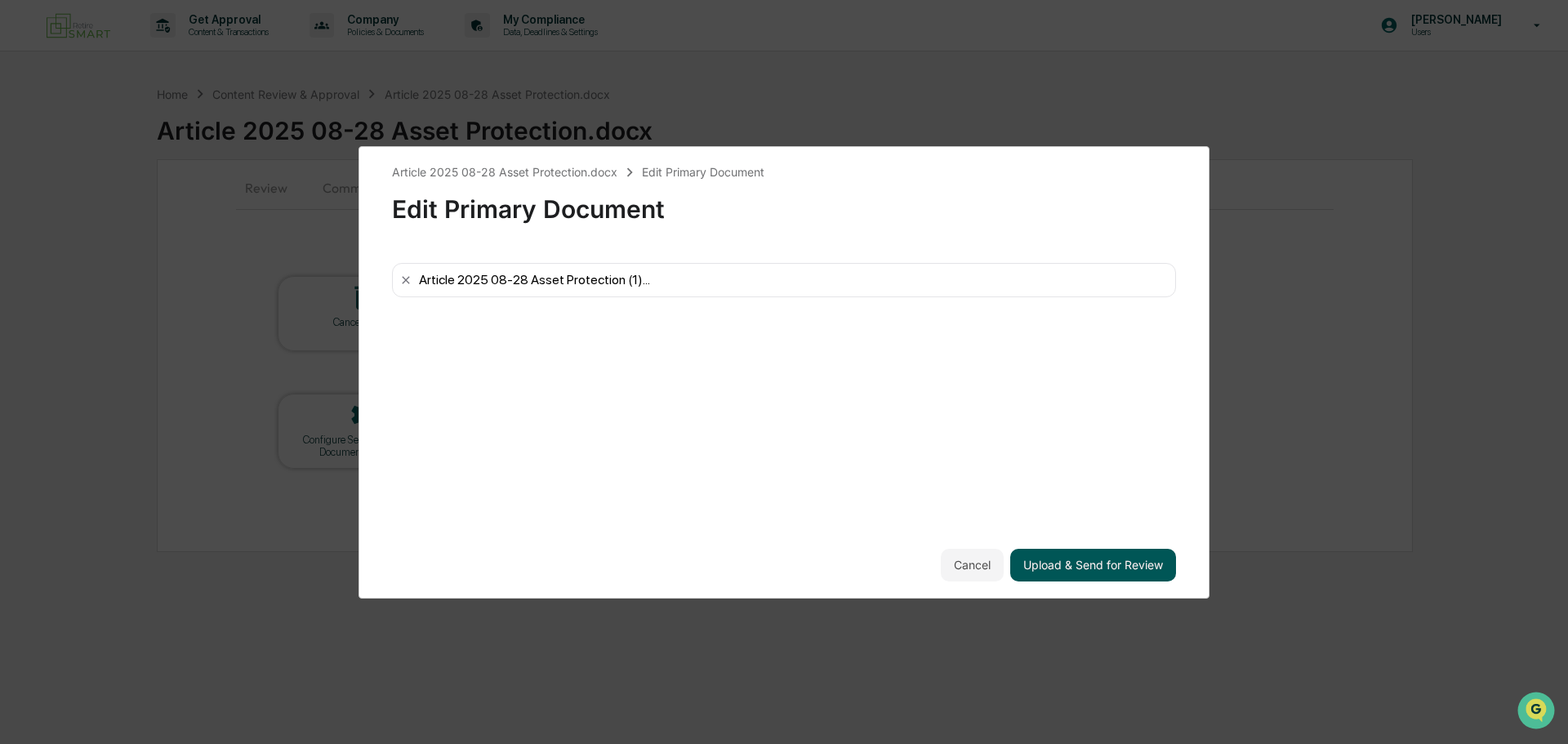
click at [1088, 562] on button "Upload & Send for Review" at bounding box center [1094, 565] width 166 height 33
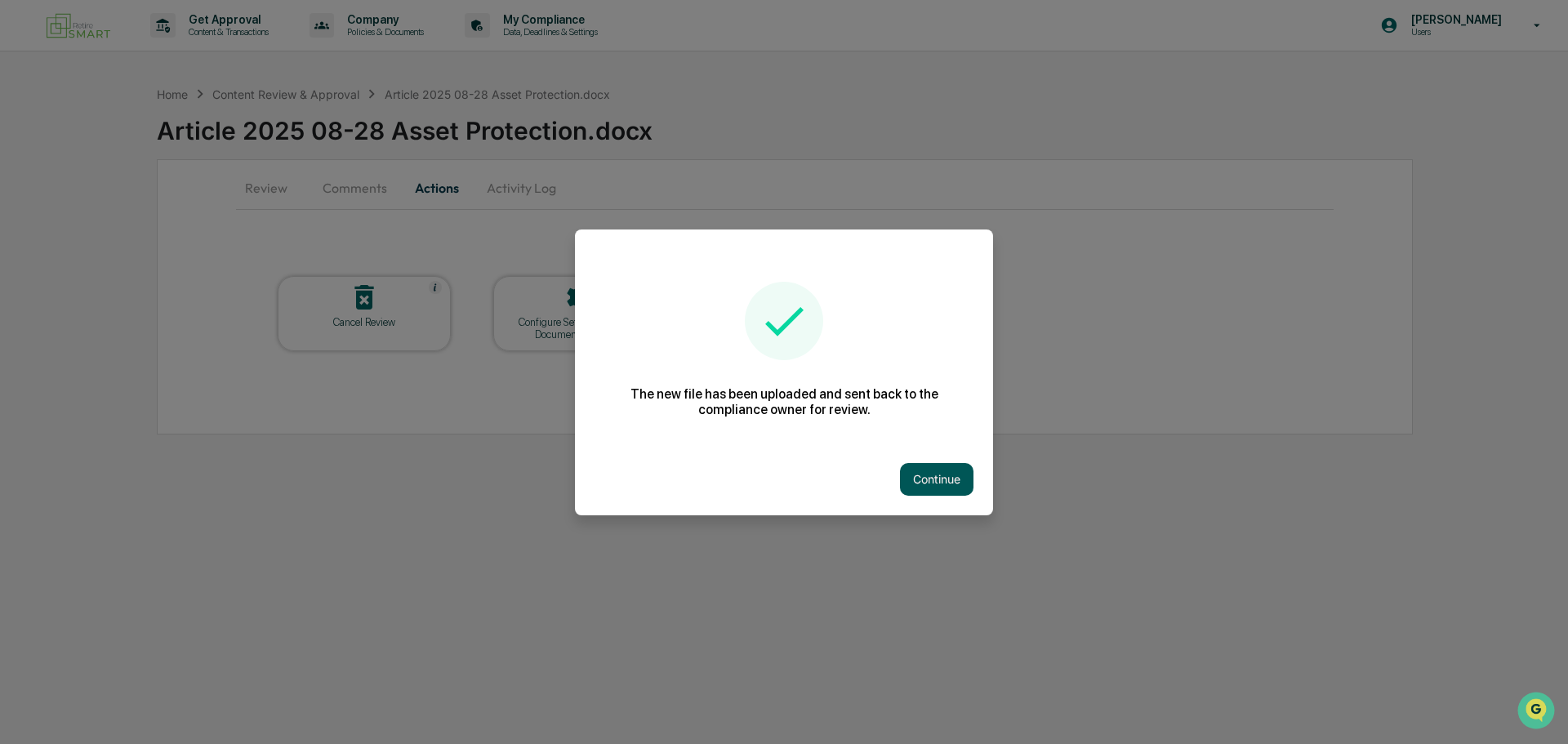
click at [943, 480] on button "Continue" at bounding box center [937, 479] width 73 height 33
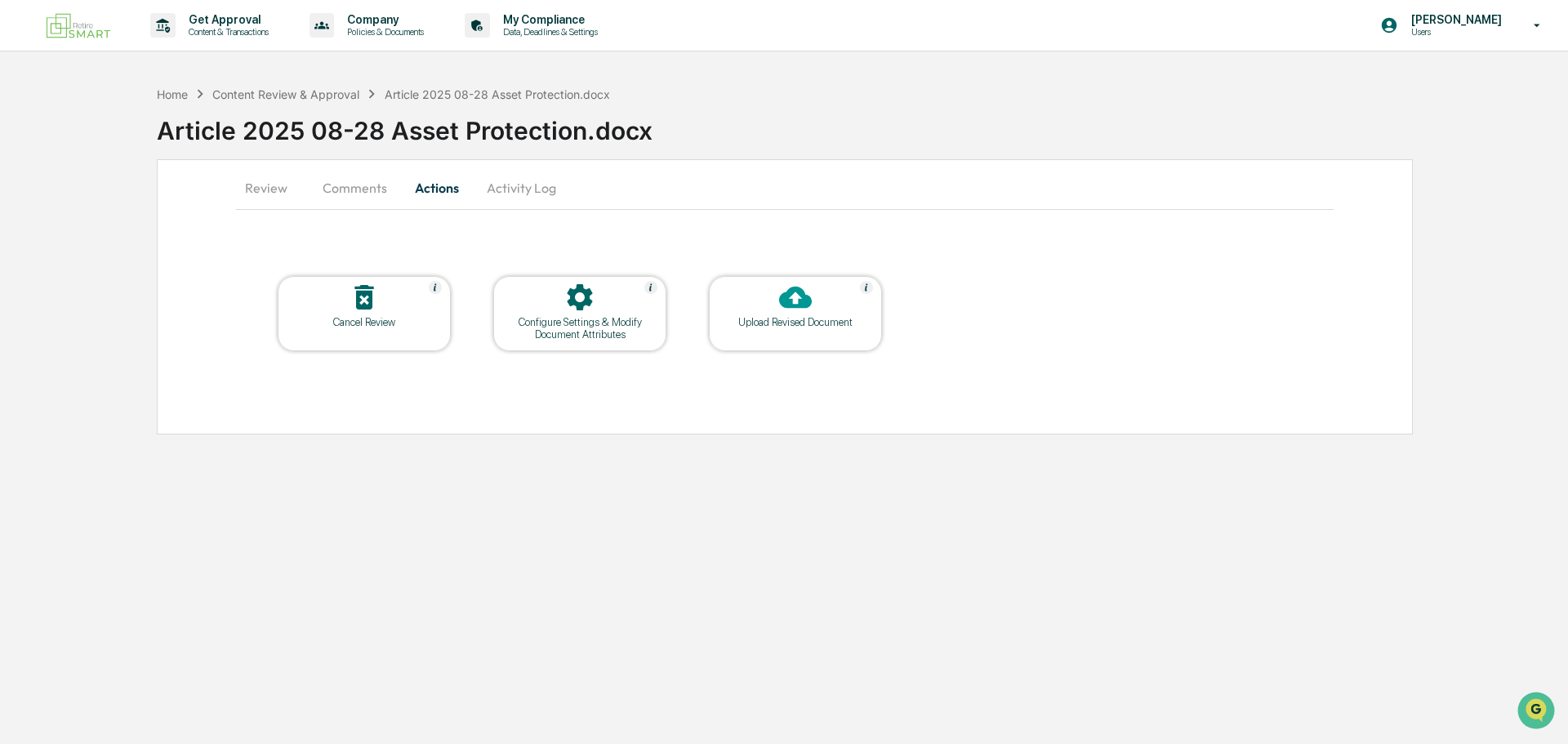
click at [262, 186] on button "Review" at bounding box center [273, 188] width 73 height 40
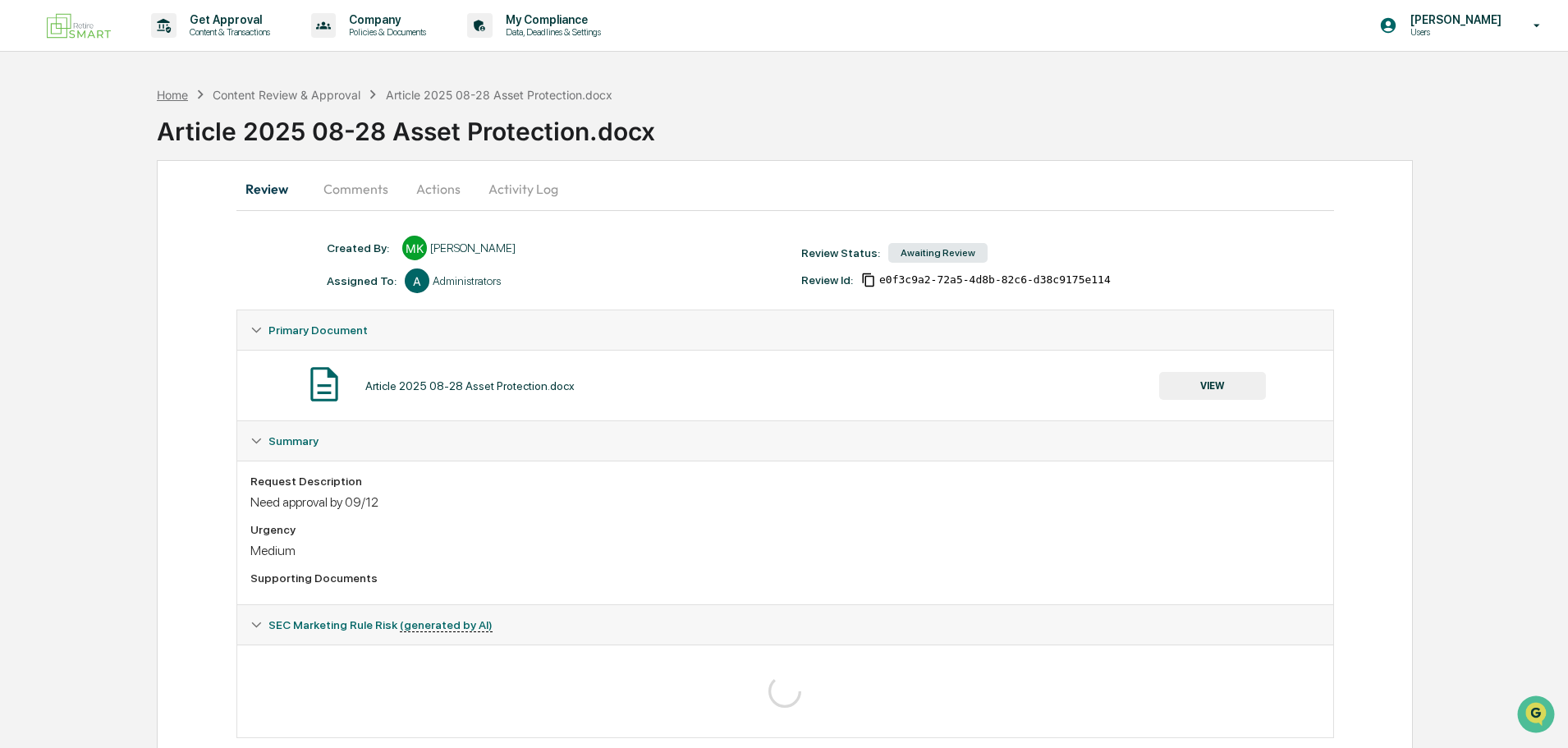
click at [168, 91] on div "Home" at bounding box center [172, 94] width 31 height 14
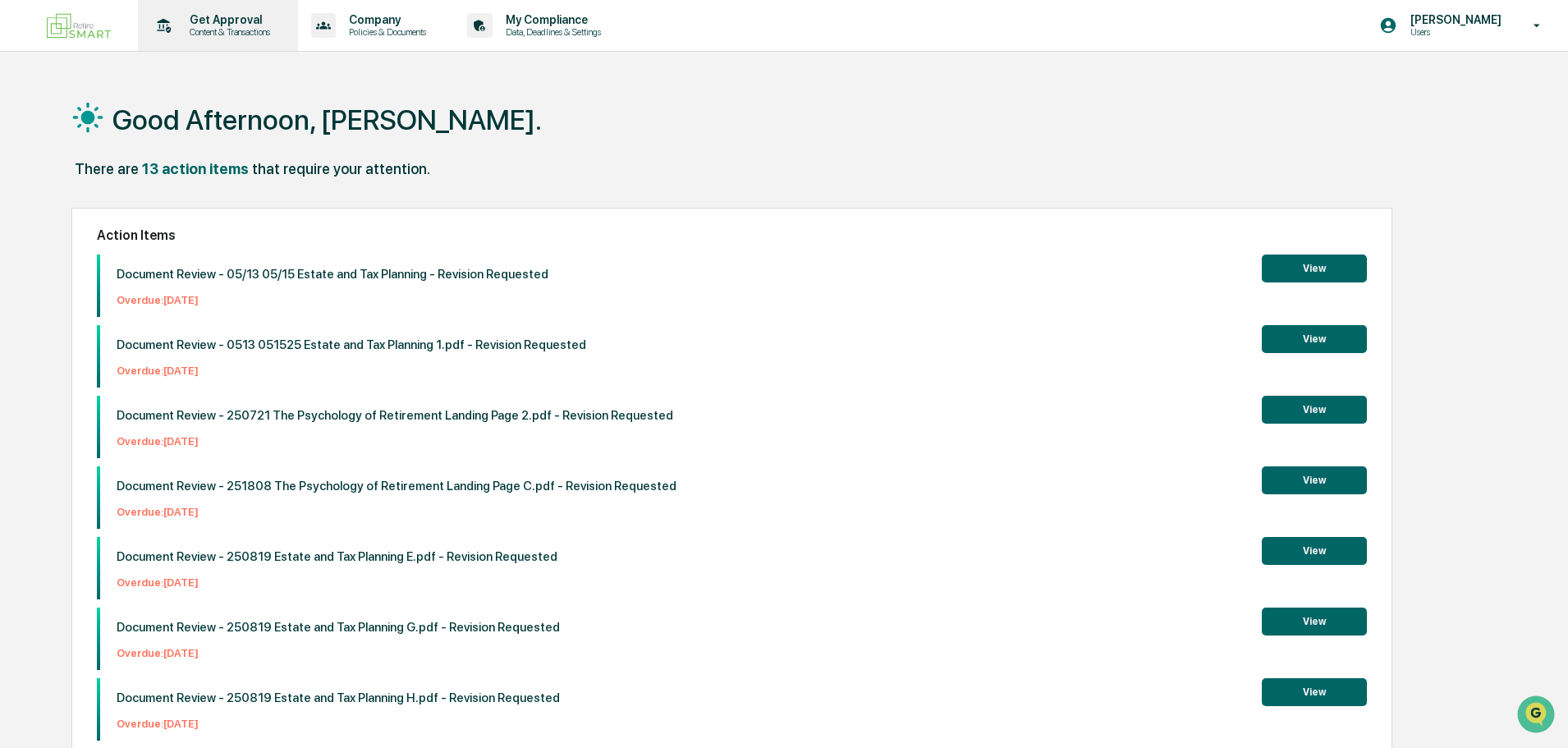
click at [224, 23] on p "Get Approval" at bounding box center [227, 19] width 102 height 13
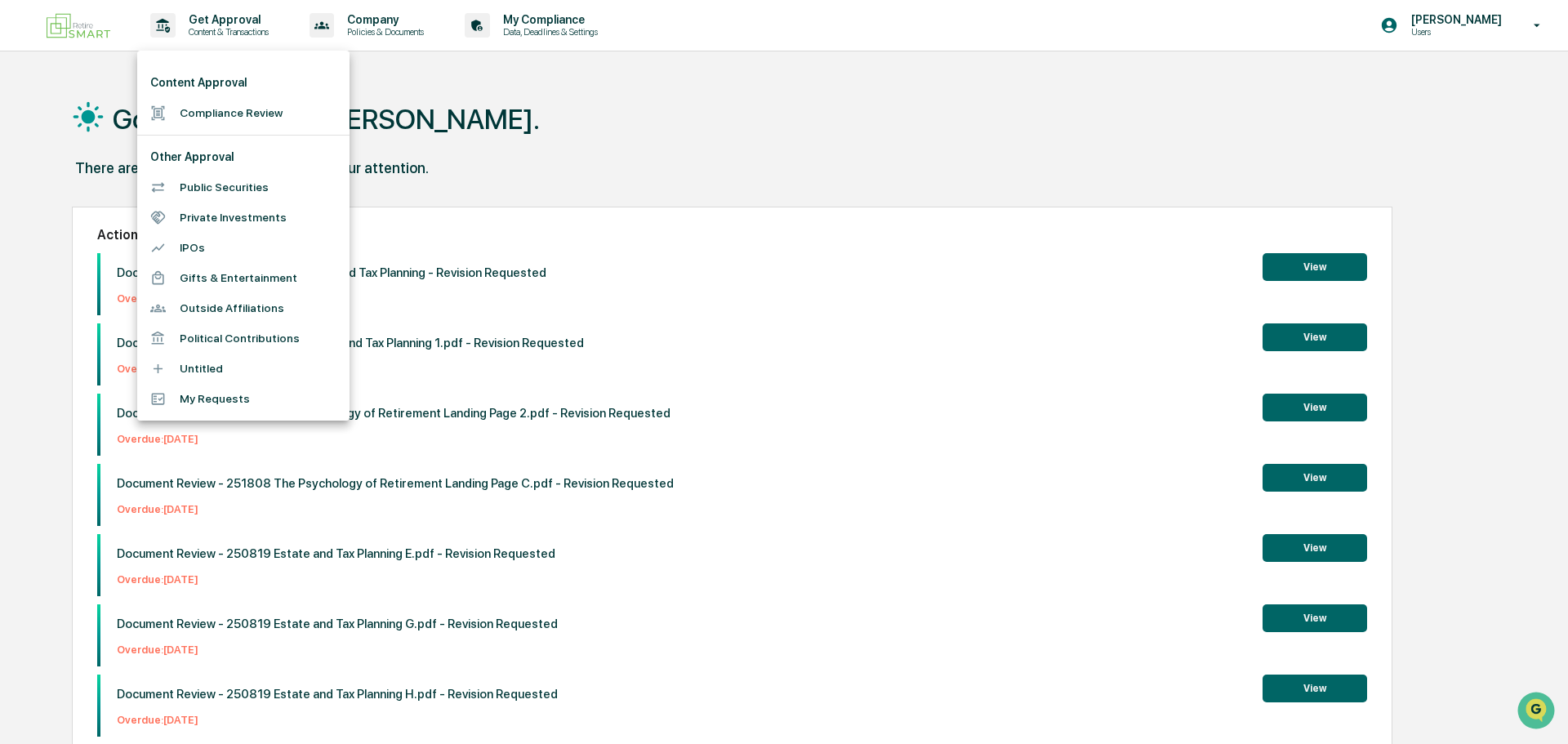
click at [237, 111] on li "Compliance Review" at bounding box center [243, 113] width 212 height 31
